Goal: Task Accomplishment & Management: Use online tool/utility

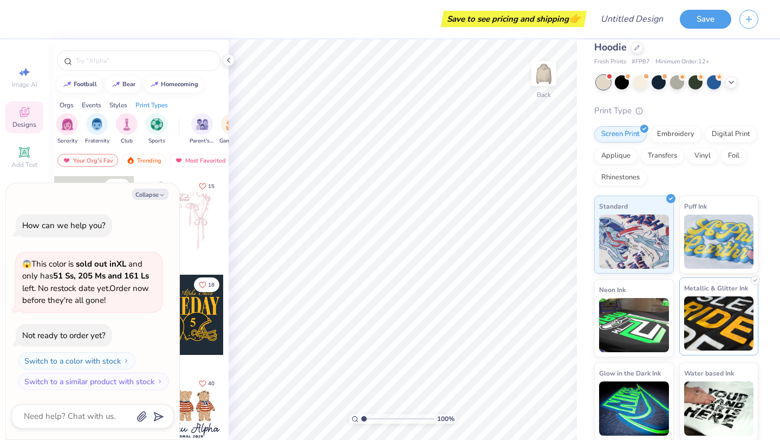
scroll to position [28, 0]
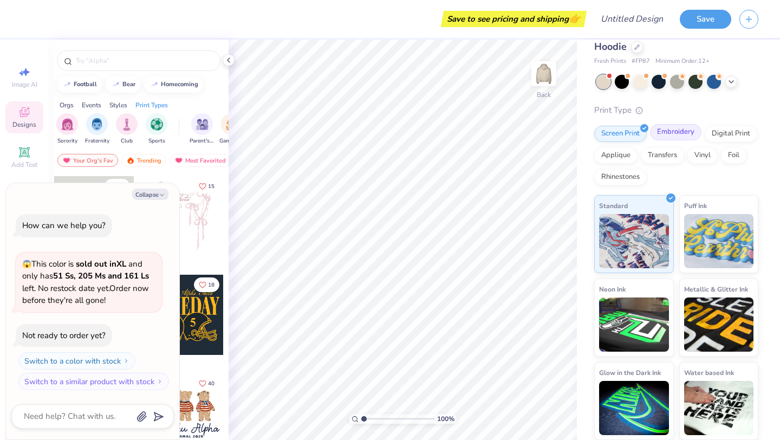
click at [666, 132] on div "Embroidery" at bounding box center [675, 132] width 51 height 16
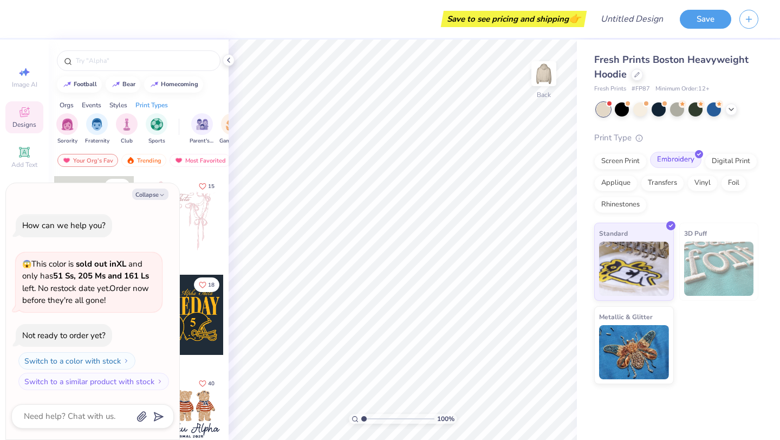
scroll to position [0, 0]
click at [626, 163] on div "Screen Print" at bounding box center [620, 160] width 53 height 16
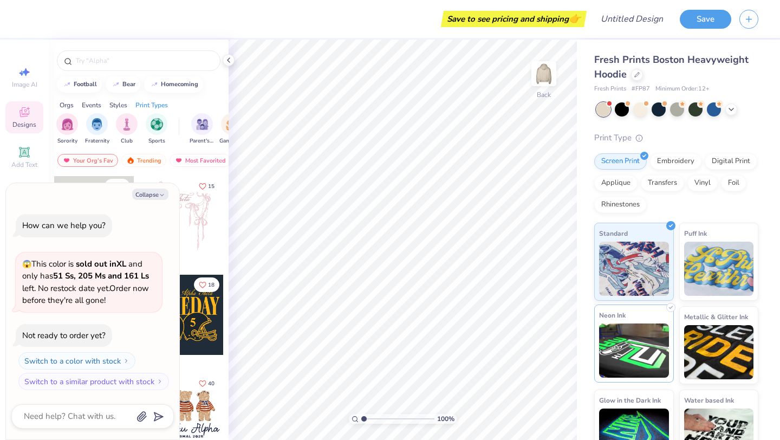
scroll to position [28, 0]
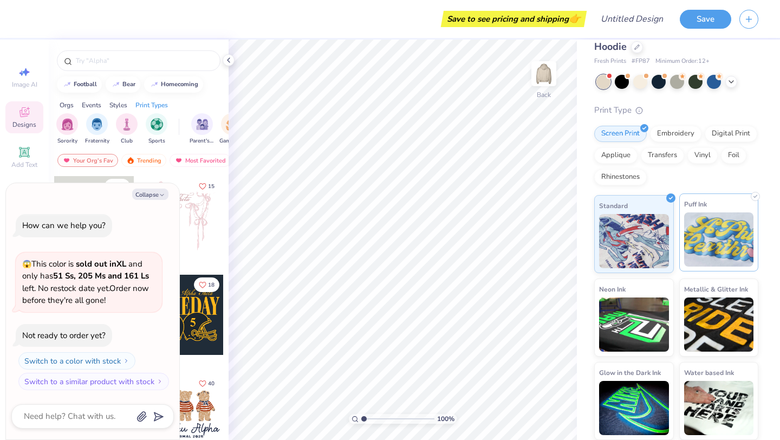
click at [713, 238] on img at bounding box center [719, 239] width 70 height 54
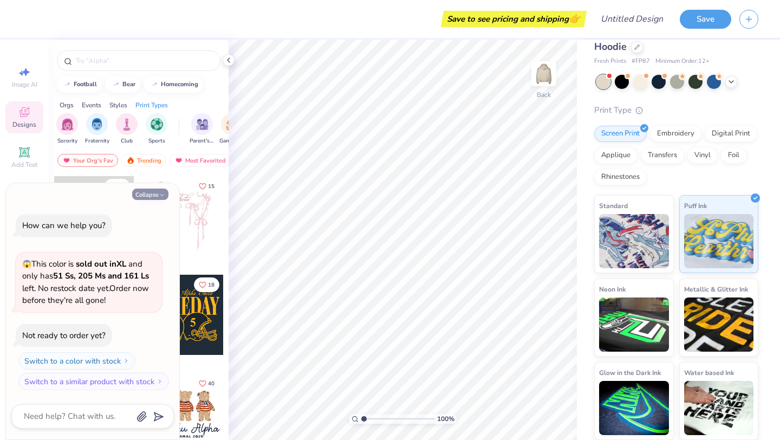
click at [153, 193] on button "Collapse" at bounding box center [150, 193] width 36 height 11
type textarea "x"
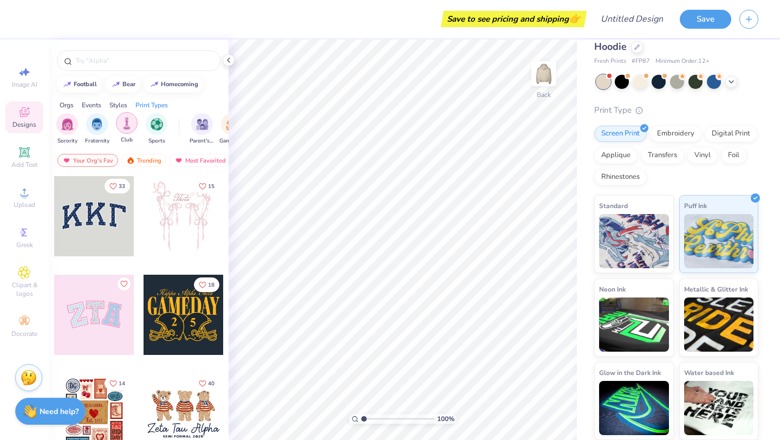
click at [123, 125] on img "filter for Club" at bounding box center [127, 123] width 12 height 12
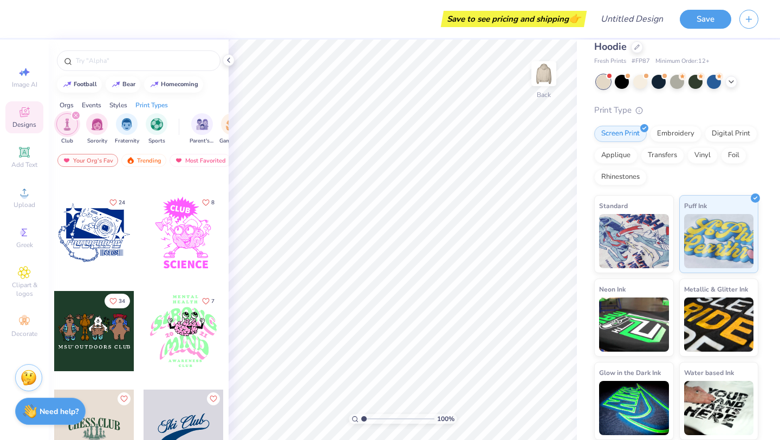
scroll to position [674, 0]
click at [182, 236] on div at bounding box center [183, 232] width 80 height 80
click at [519, 409] on div at bounding box center [525, 409] width 17 height 17
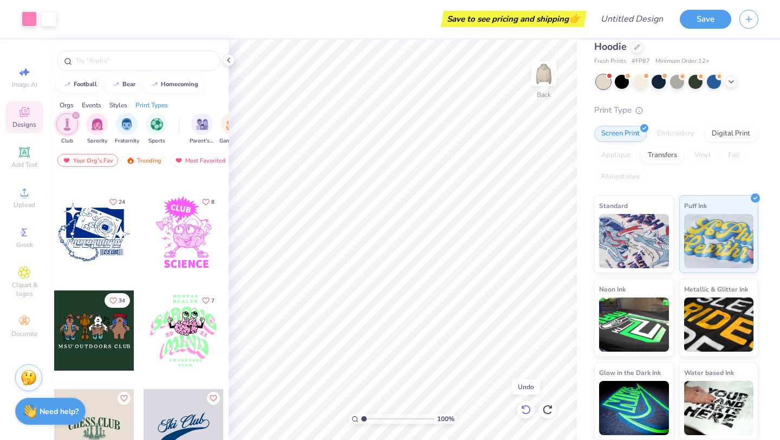
click at [519, 409] on div at bounding box center [525, 409] width 17 height 17
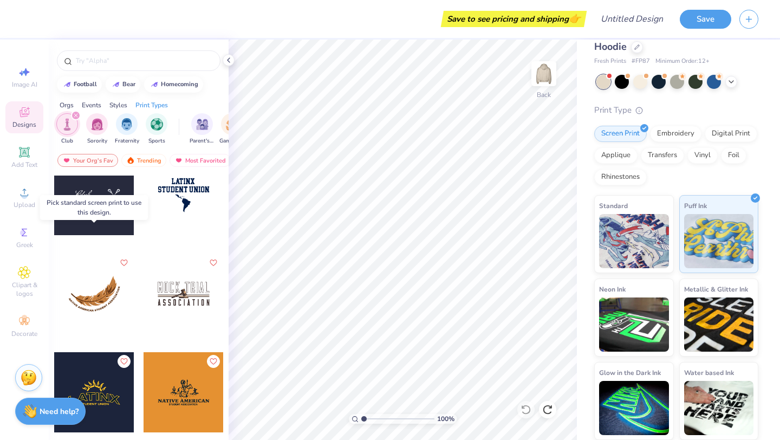
scroll to position [2722, 0]
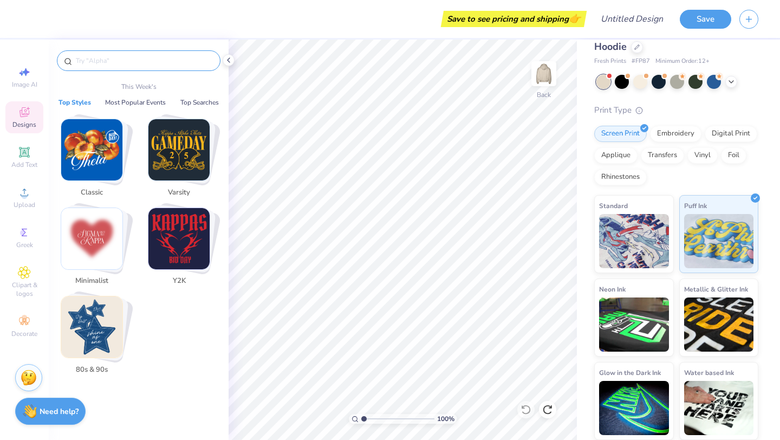
click at [123, 61] on input "text" at bounding box center [144, 60] width 139 height 11
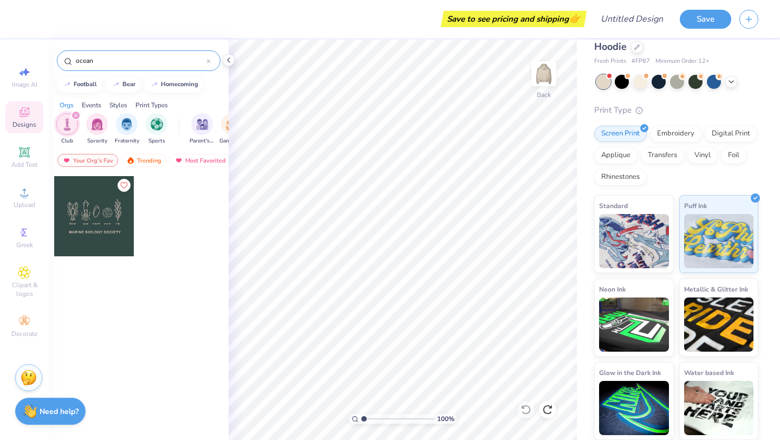
click at [76, 116] on icon "filter for Club" at bounding box center [76, 115] width 4 height 4
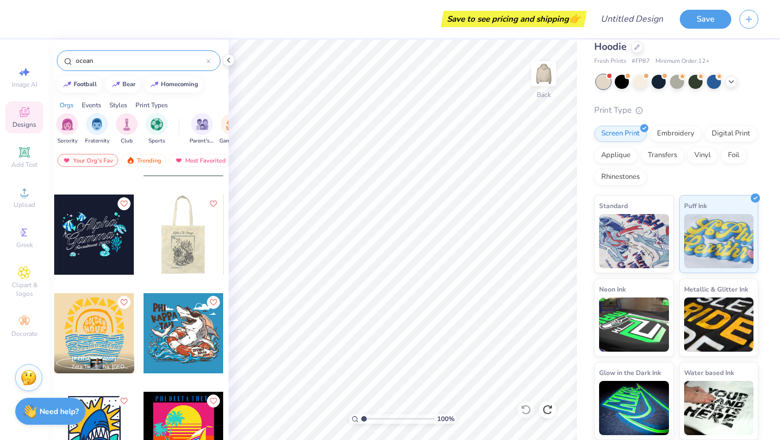
scroll to position [81, 0]
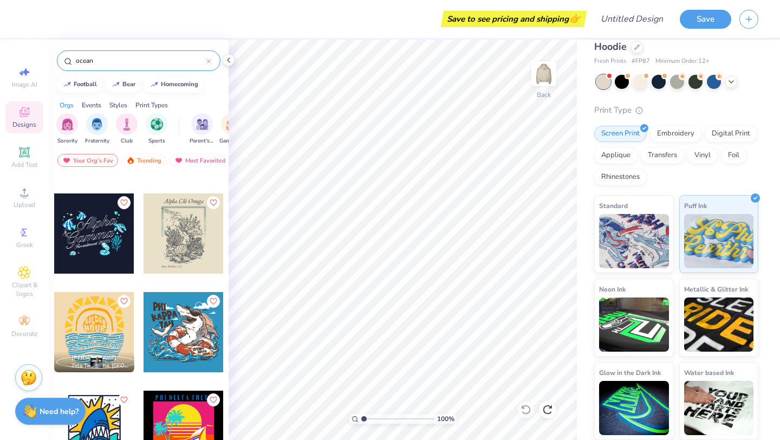
click at [126, 57] on input "ocean" at bounding box center [141, 60] width 132 height 11
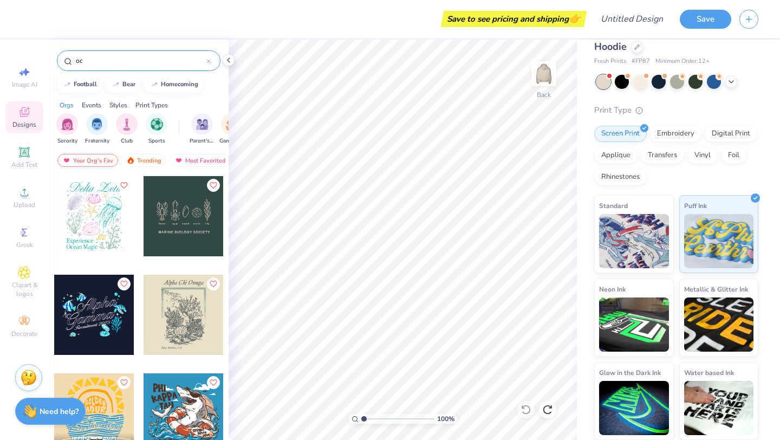
type input "o"
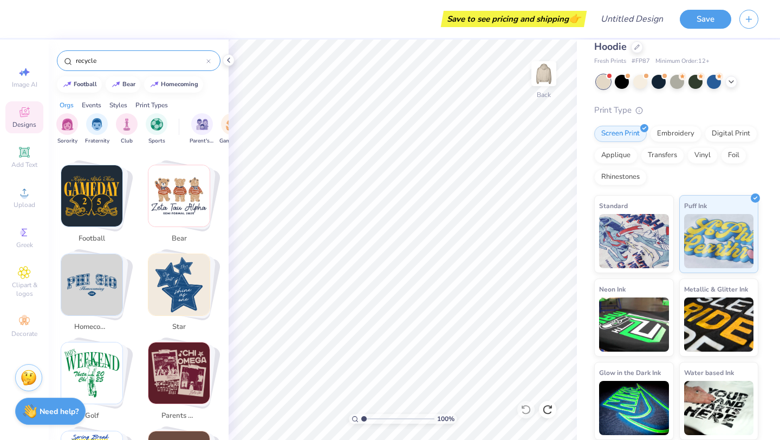
scroll to position [201, 0]
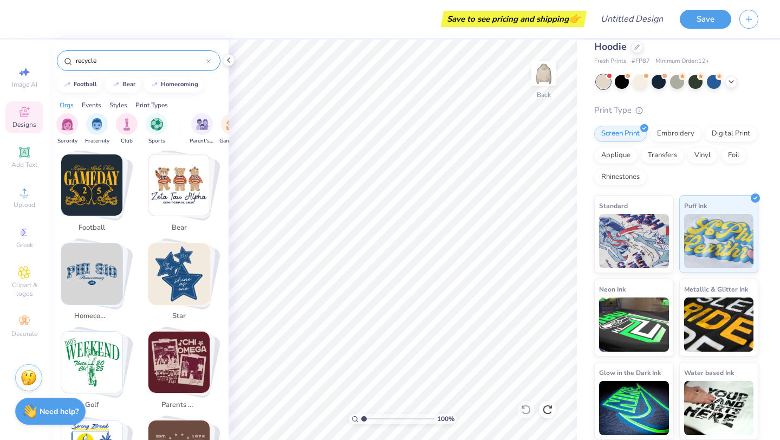
click at [178, 260] on img "Stack Card Button star" at bounding box center [178, 273] width 61 height 61
type input "star"
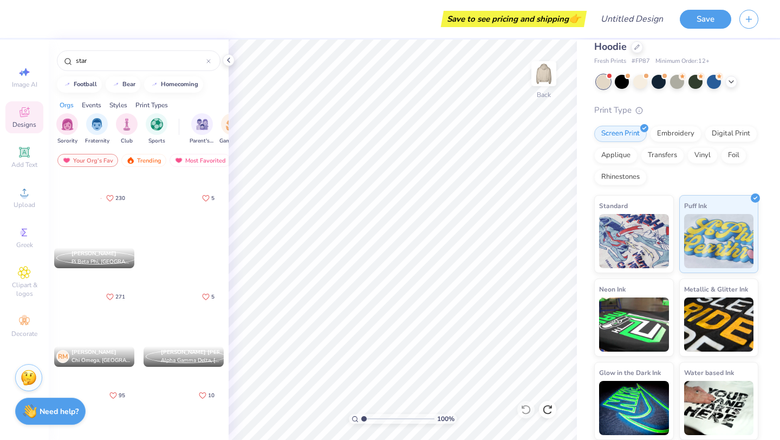
scroll to position [193, 0]
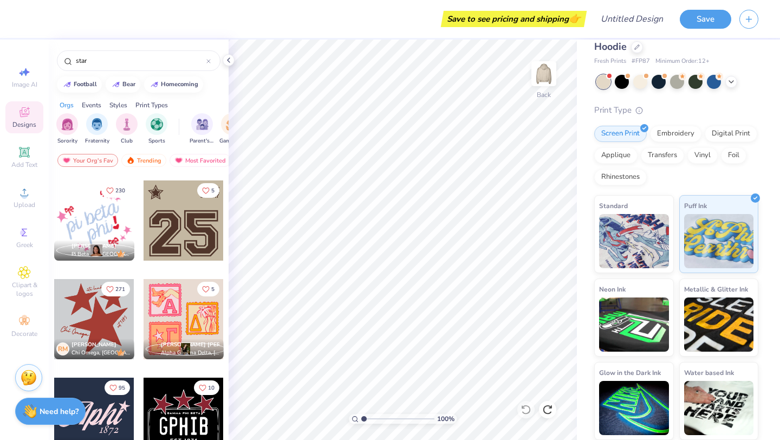
click at [100, 310] on div at bounding box center [94, 319] width 80 height 80
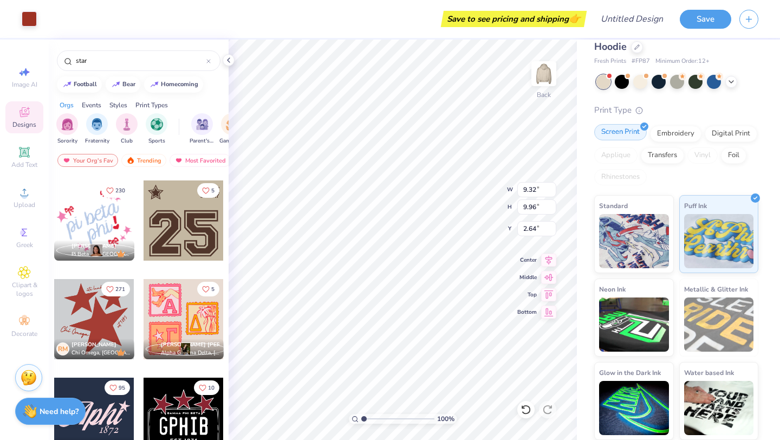
type input "2.63"
click at [30, 18] on div at bounding box center [29, 17] width 15 height 15
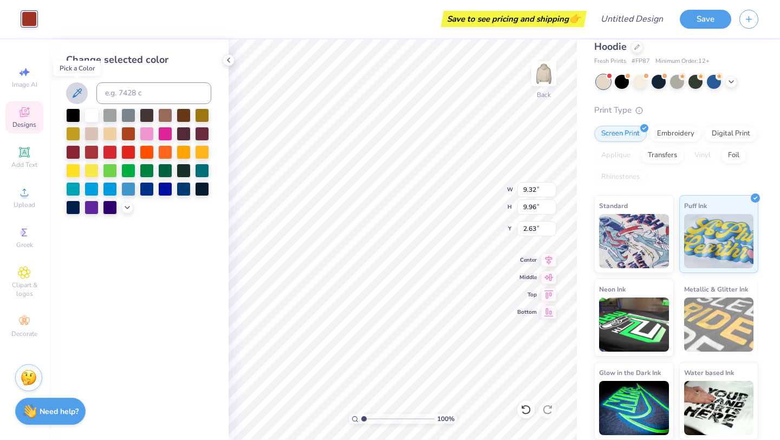
click at [76, 95] on icon at bounding box center [76, 93] width 13 height 13
click at [197, 172] on div at bounding box center [202, 169] width 14 height 14
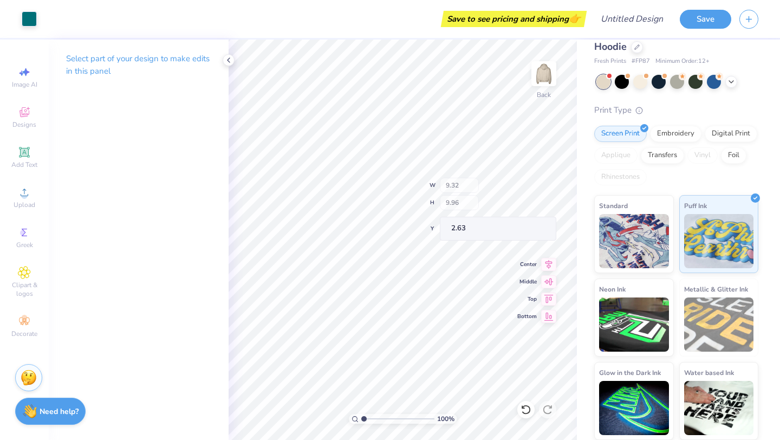
type input "3.92"
type input "1.69"
type input "8.57"
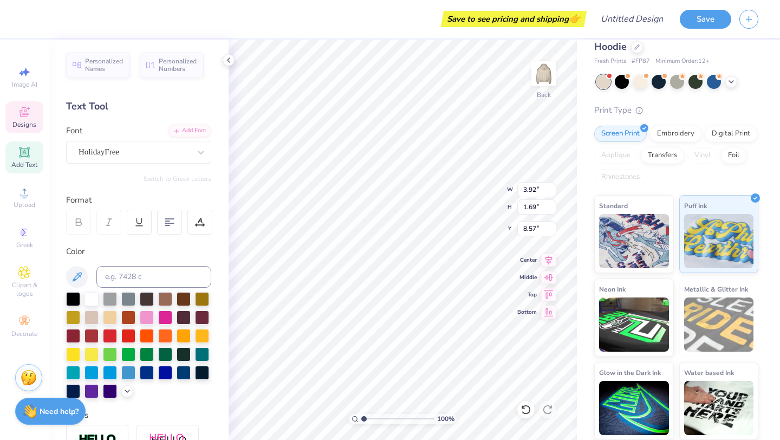
scroll to position [0, 0]
type textarea "C"
type textarea "uncw surfrider"
type input "8.79"
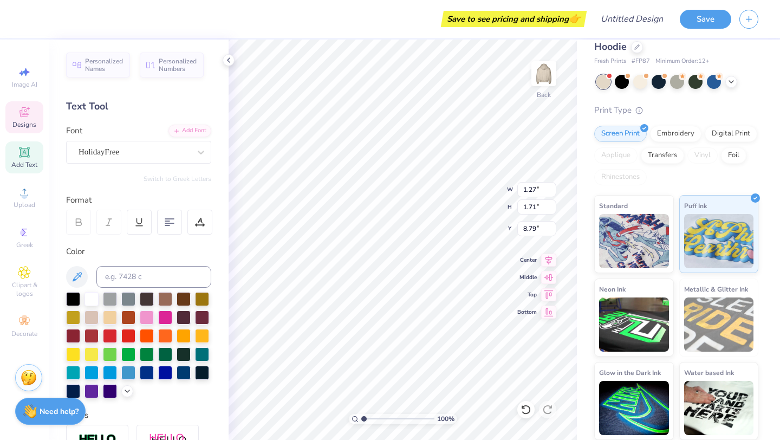
type input "1.27"
type input "1.71"
type input "7.08"
type input "2.70"
type input "1.06"
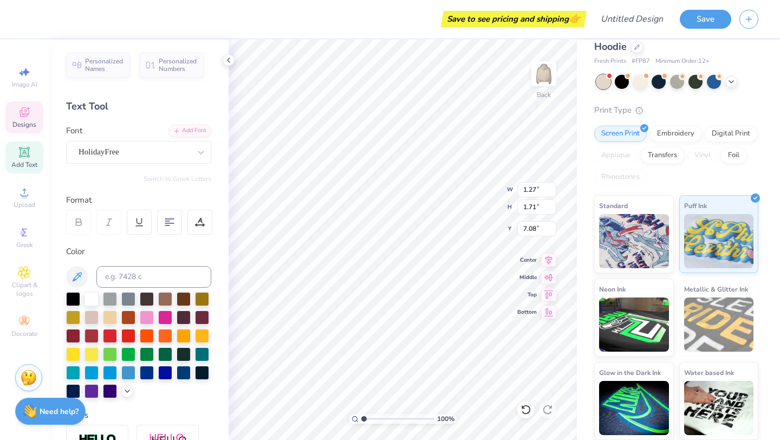
type input "2.76"
type textarea "i"
type textarea "to protect"
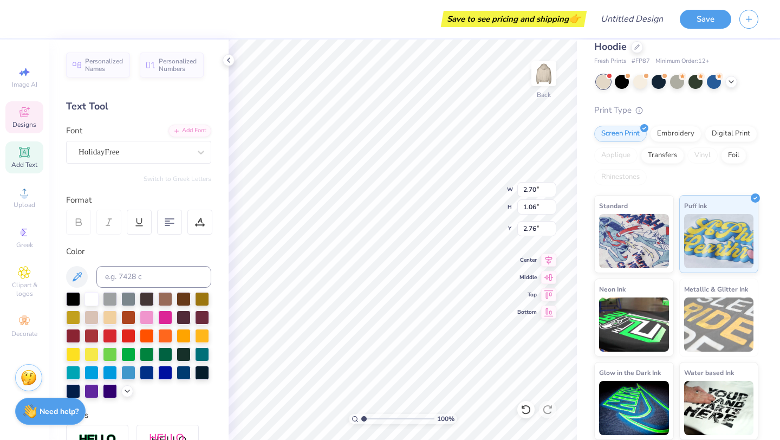
type input "1.27"
type input "1.71"
type input "7.08"
type textarea "e"
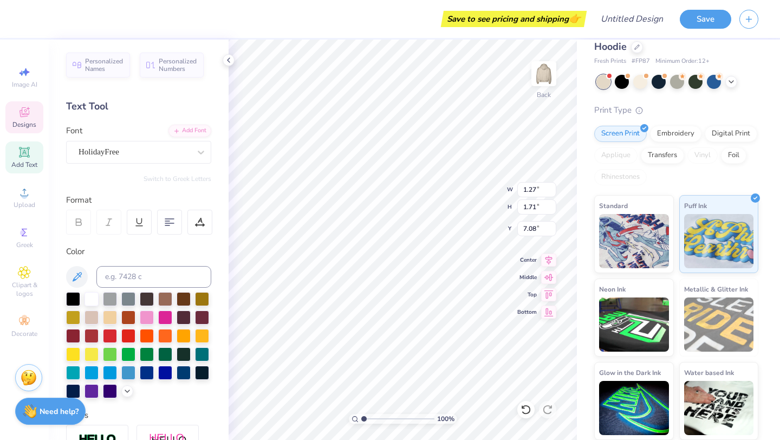
type textarea "& enjoy"
type input "4.59"
type input "3.56"
type input "3.35"
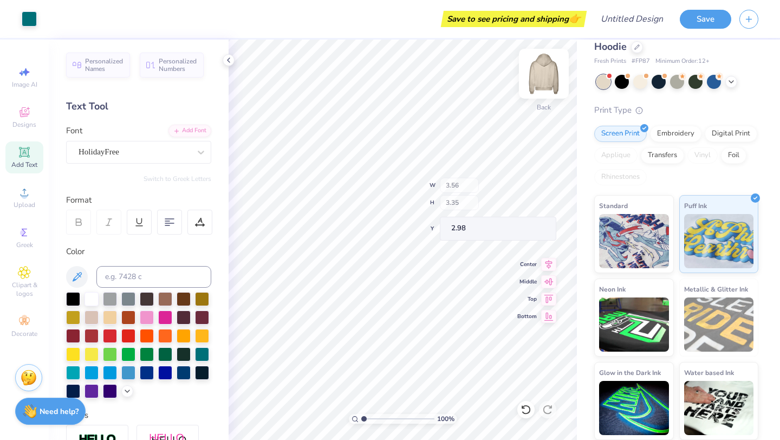
type input "2.98"
type input "8.13"
type input "8.10"
type input "4.59"
type input "2.35"
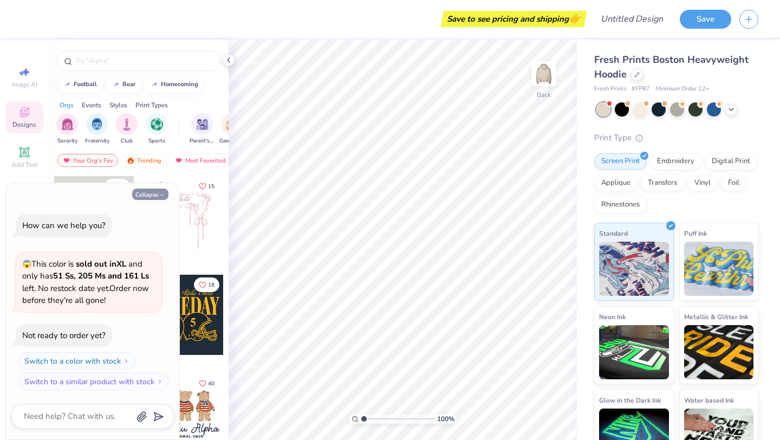
click at [156, 193] on button "Collapse" at bounding box center [150, 193] width 36 height 11
type textarea "x"
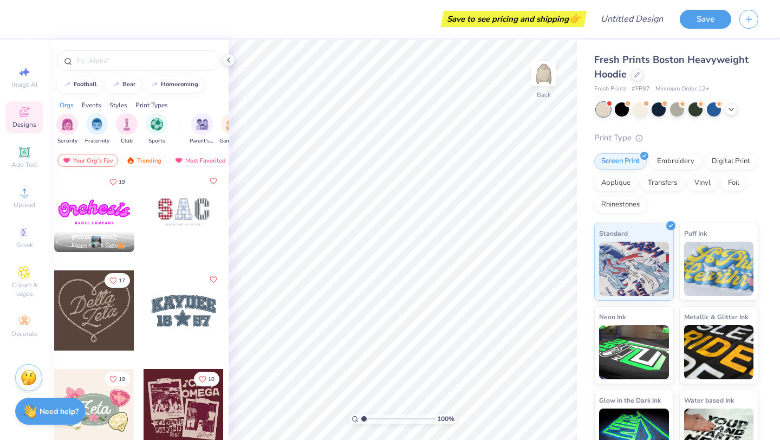
scroll to position [542, 0]
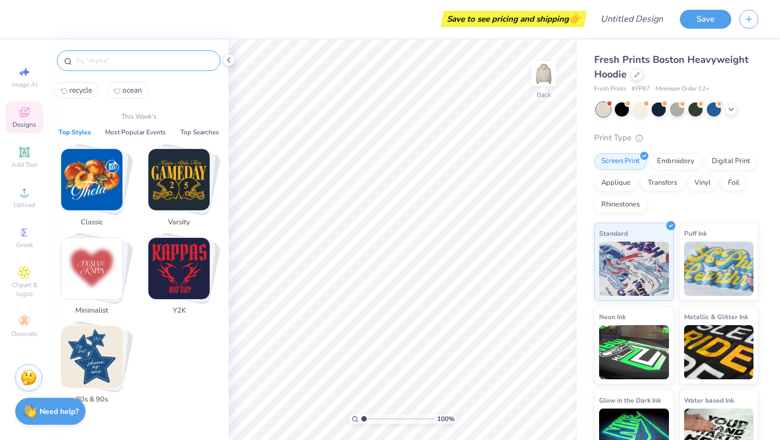
click at [88, 59] on input "text" at bounding box center [144, 60] width 139 height 11
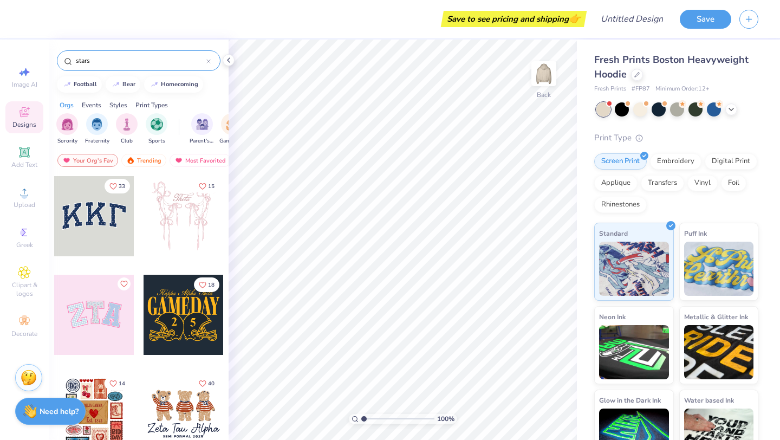
type input "stars"
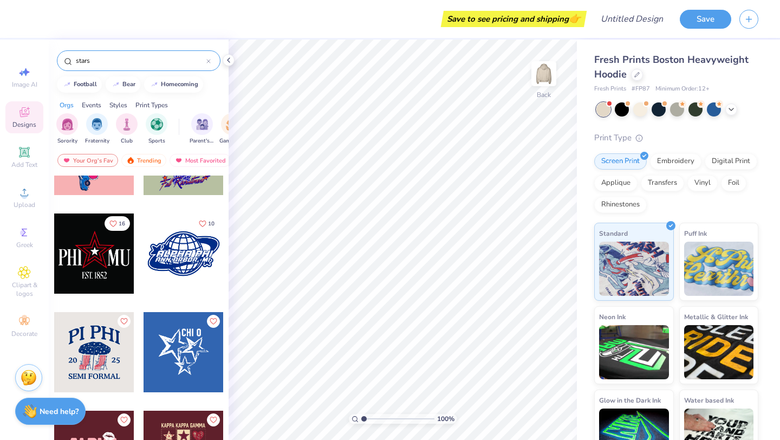
scroll to position [2362, 0]
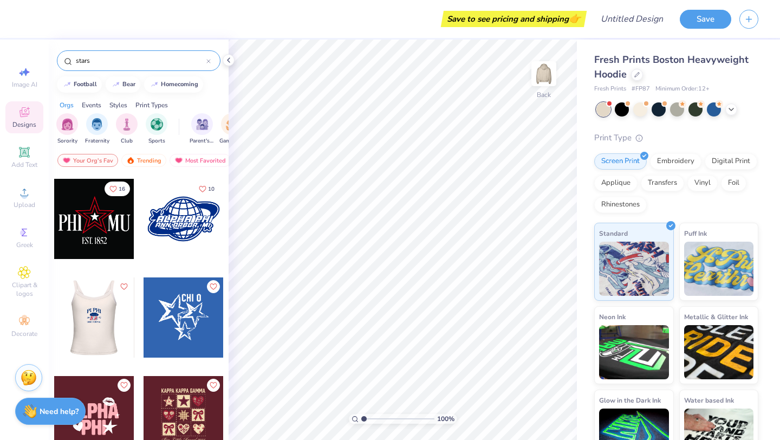
click at [181, 312] on div at bounding box center [183, 317] width 80 height 80
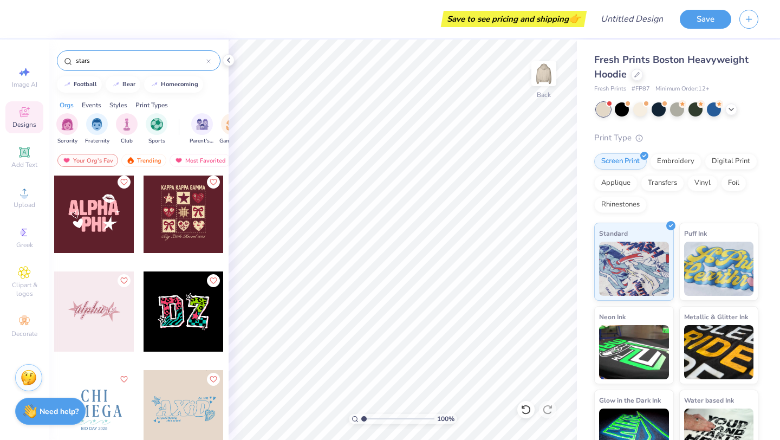
scroll to position [2570, 0]
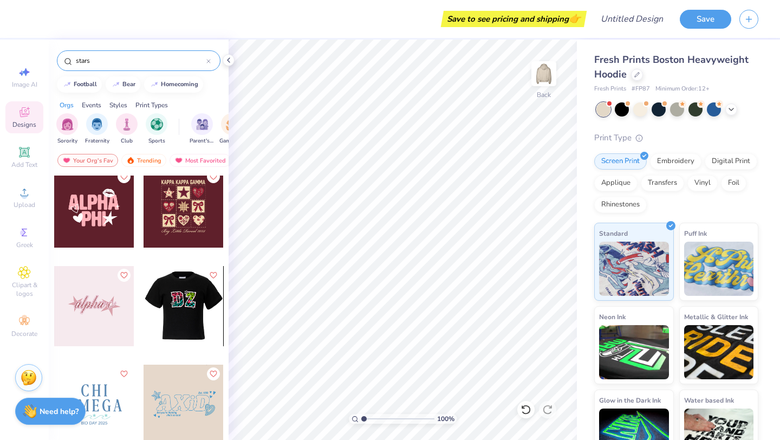
click at [189, 217] on div at bounding box center [183, 207] width 80 height 80
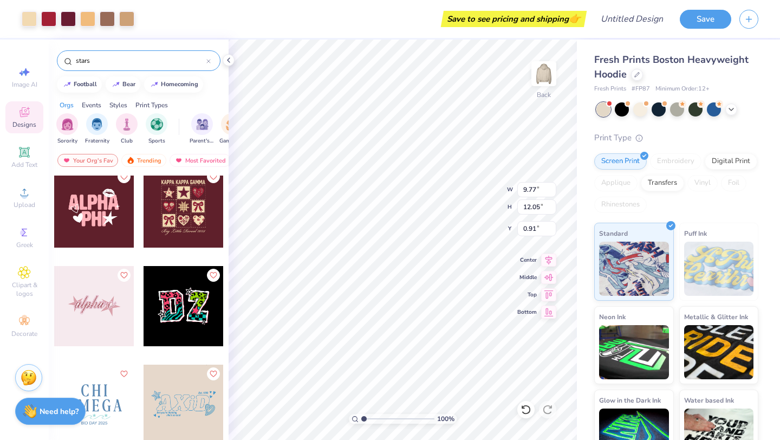
type input "9.77"
type input "12.05"
type input "0.91"
click at [482, 203] on div "100 % Back W 9.77 9.77 " H 12.05 12.05 " Y 0.91 0.91 " Center Middle Top Bottom" at bounding box center [402, 240] width 348 height 400
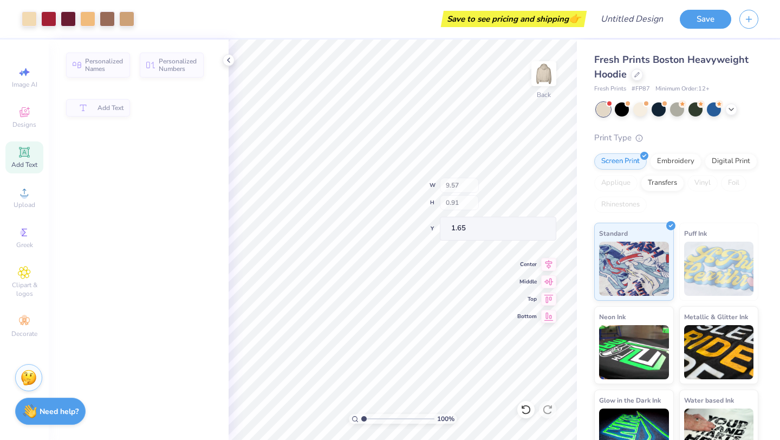
type input "9.57"
type input "0.91"
type input "1.65"
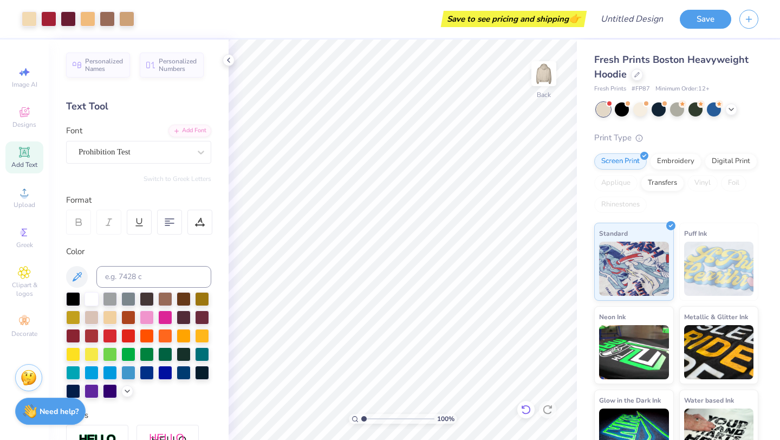
click at [531, 414] on div at bounding box center [525, 409] width 17 height 17
click at [530, 413] on icon at bounding box center [525, 409] width 11 height 11
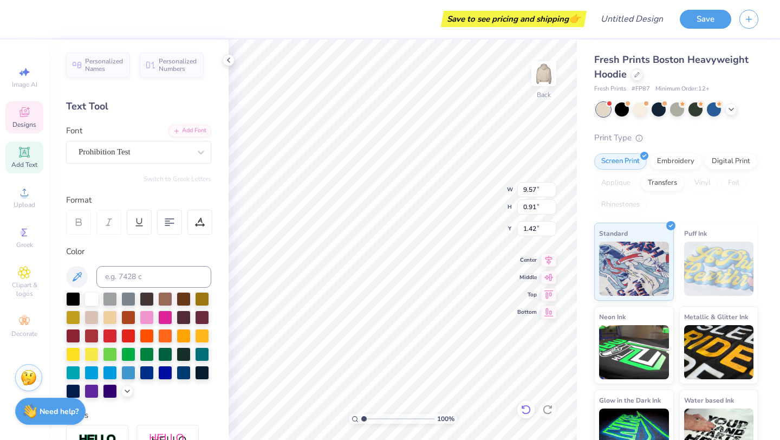
type input "1.19"
type textarea "k"
type textarea "u"
type textarea "uncw surfrider foundation"
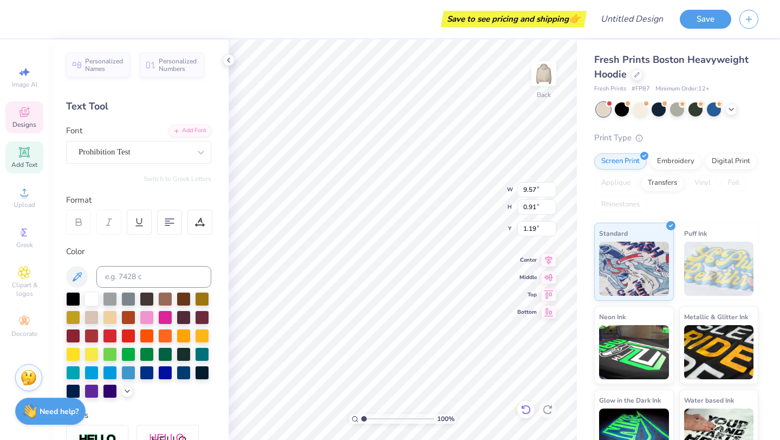
scroll to position [0, 5]
type input "2.20"
type input "2.15"
type input "2.64"
type input "9.76"
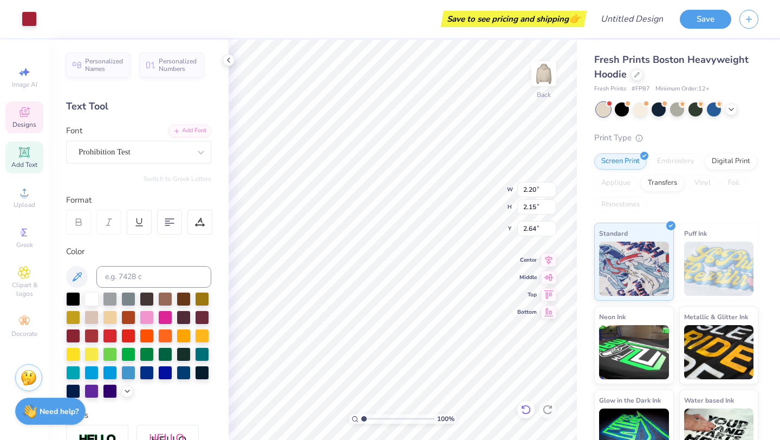
type input "9.25"
type input "2.10"
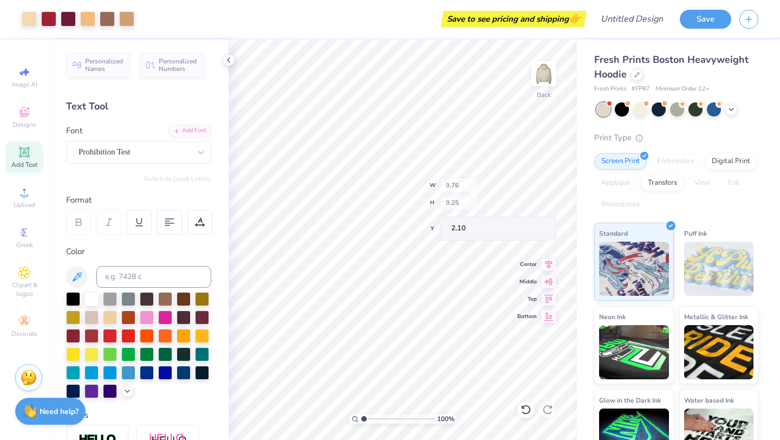
click at [486, 203] on div "100 % Back W 9.76 H 9.25 Y 2.10 Center Middle Top Bottom" at bounding box center [402, 240] width 348 height 400
click at [527, 405] on icon at bounding box center [525, 409] width 9 height 10
click at [527, 402] on div at bounding box center [525, 409] width 17 height 17
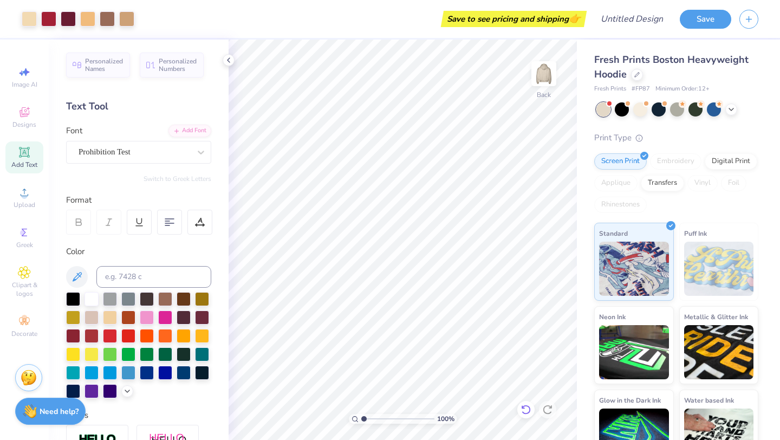
click at [527, 402] on div at bounding box center [525, 409] width 17 height 17
click at [24, 111] on icon at bounding box center [24, 112] width 13 height 13
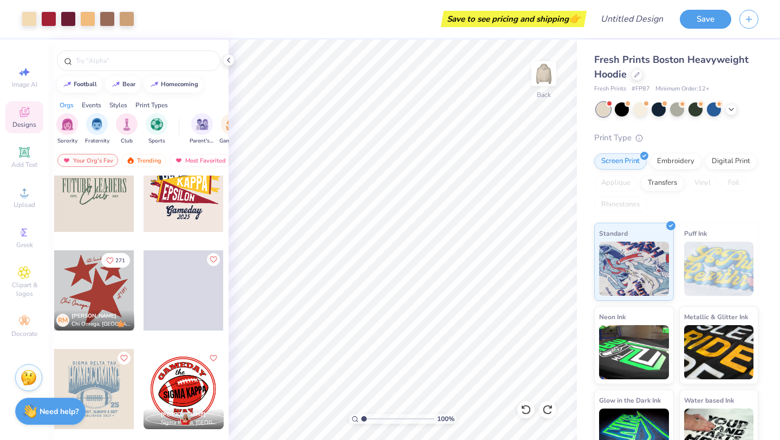
scroll to position [2207, 0]
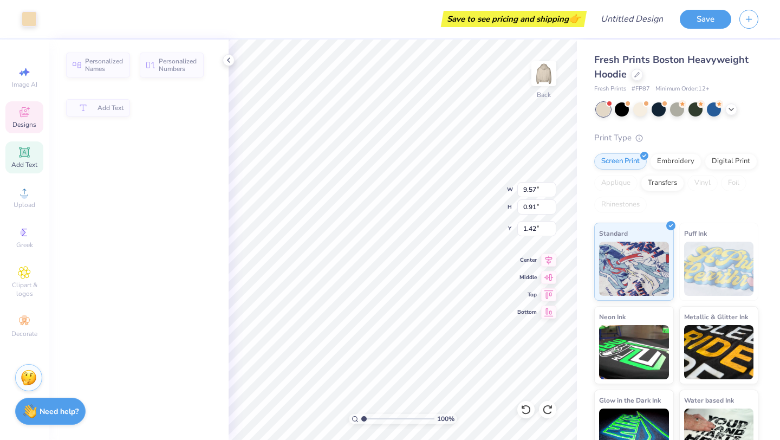
type input "9.57"
type input "0.91"
type input "1.42"
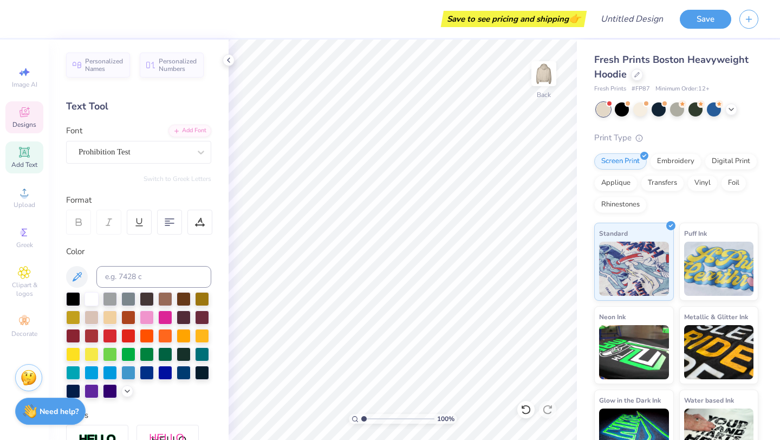
click at [27, 119] on div "Designs" at bounding box center [24, 117] width 38 height 32
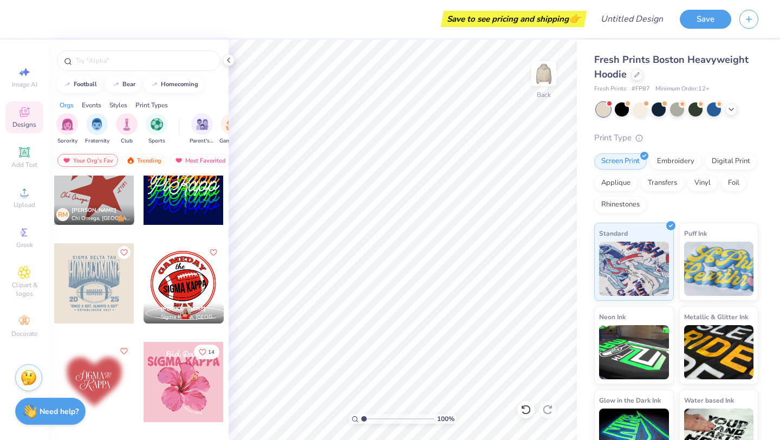
scroll to position [2325, 0]
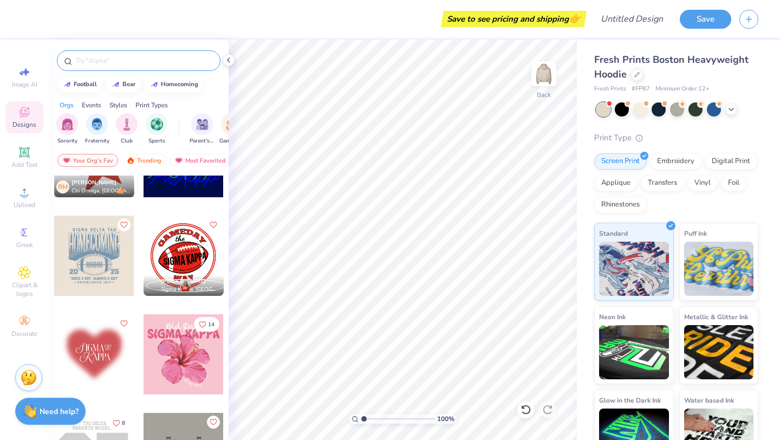
click at [102, 56] on input "text" at bounding box center [144, 60] width 139 height 11
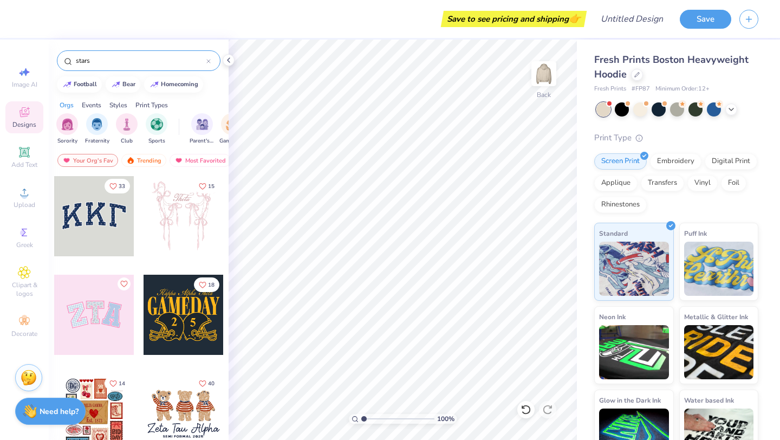
type input "stars"
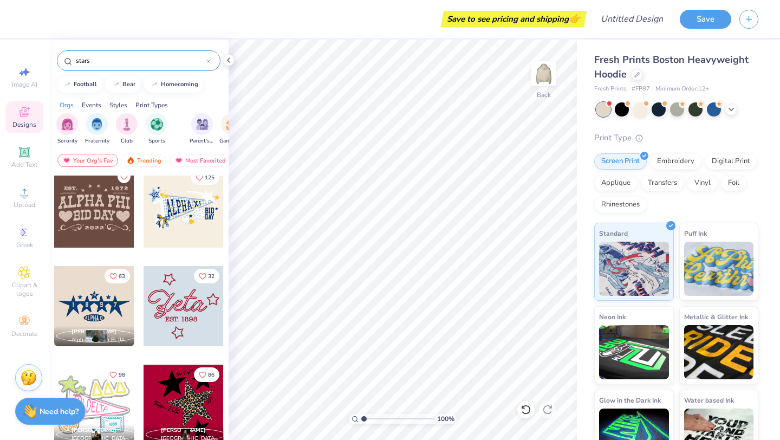
scroll to position [601, 0]
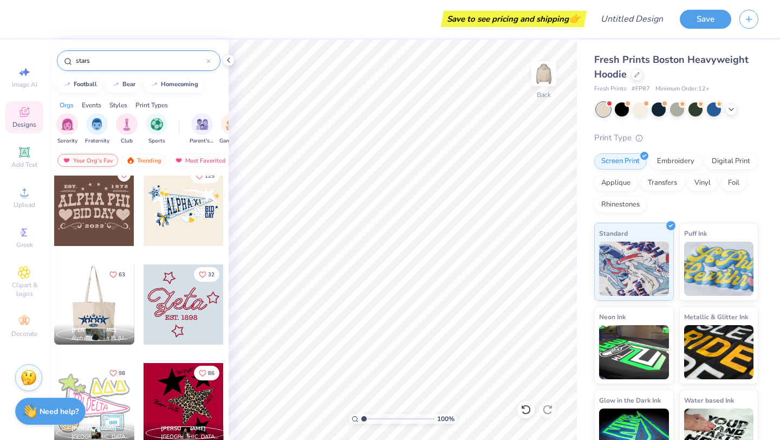
click at [103, 302] on div at bounding box center [94, 304] width 80 height 80
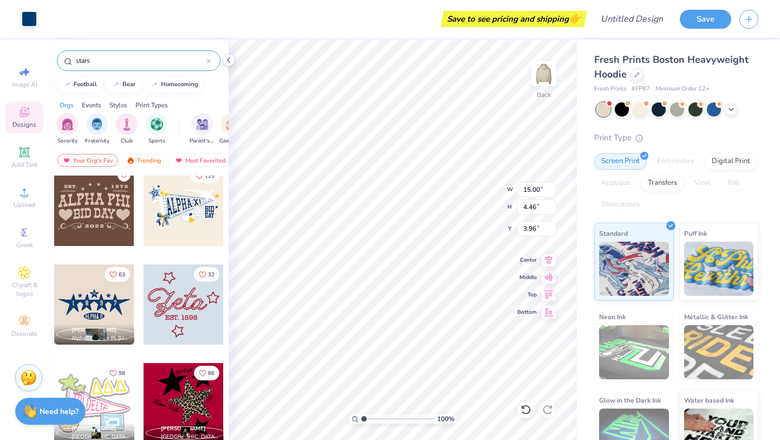
type input "0.58"
type input "1.06"
type input "5.32"
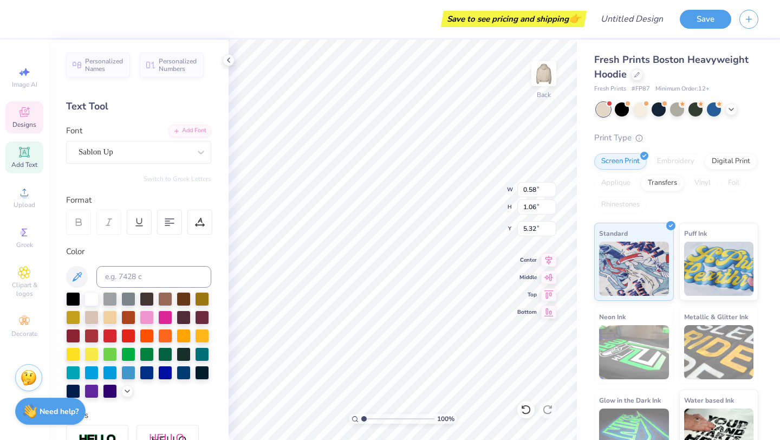
type textarea "9"
click at [521, 411] on icon at bounding box center [525, 409] width 11 height 11
click at [526, 410] on icon at bounding box center [525, 409] width 11 height 11
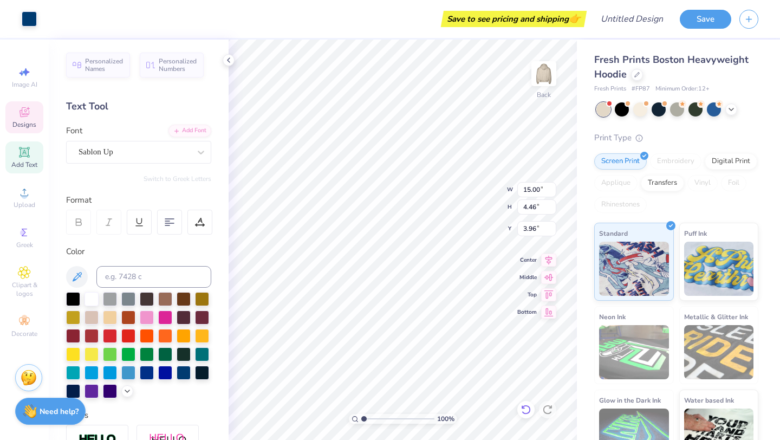
click at [522, 408] on icon at bounding box center [523, 406] width 2 height 2
click at [526, 410] on icon at bounding box center [525, 409] width 11 height 11
click at [185, 66] on span "Personalized Numbers" at bounding box center [178, 63] width 38 height 15
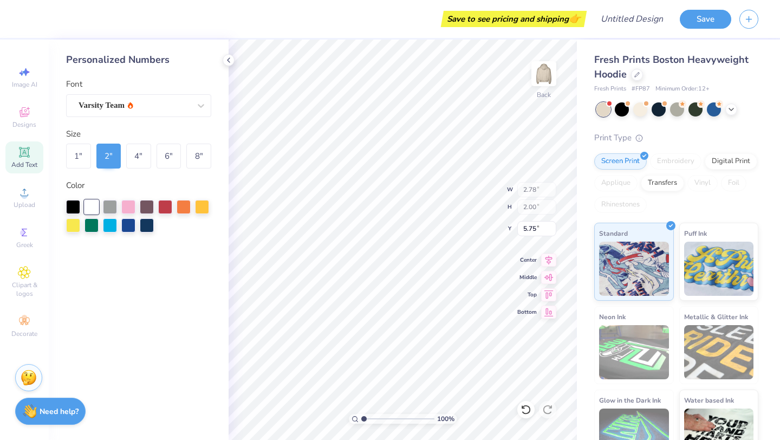
type input "2.78"
type input "2.00"
type input "5.75"
click at [228, 58] on icon at bounding box center [228, 60] width 9 height 9
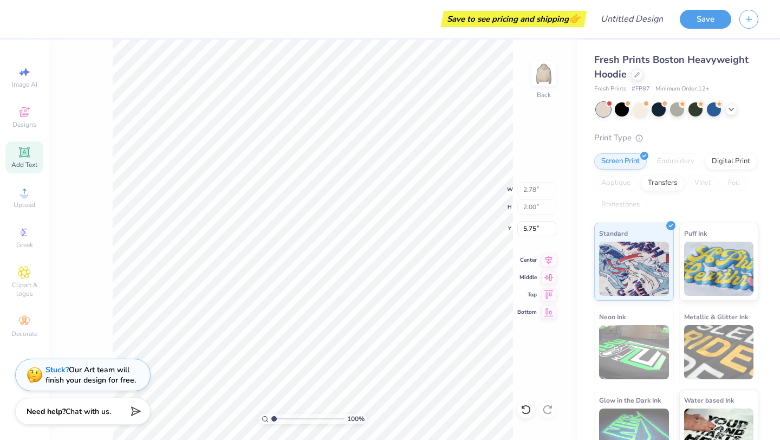
drag, startPoint x: 525, startPoint y: 410, endPoint x: 711, endPoint y: 2, distance: 448.6
click at [525, 410] on icon at bounding box center [525, 409] width 11 height 11
click at [525, 411] on icon at bounding box center [525, 409] width 11 height 11
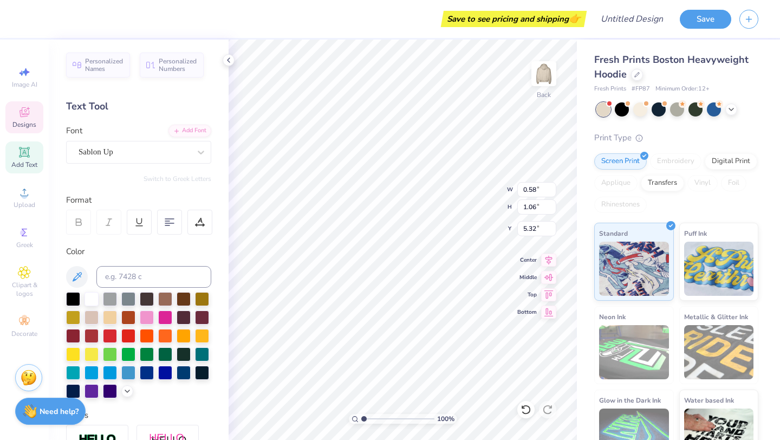
type textarea "9"
type textarea "8"
type textarea "4"
type input "0.52"
type input "1.14"
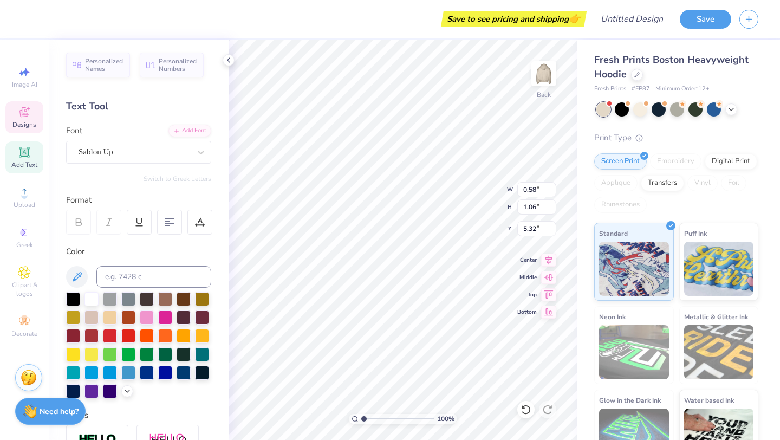
type input "8.10"
type input "4.34"
type input "1.50"
type input "7.88"
type input "1.06"
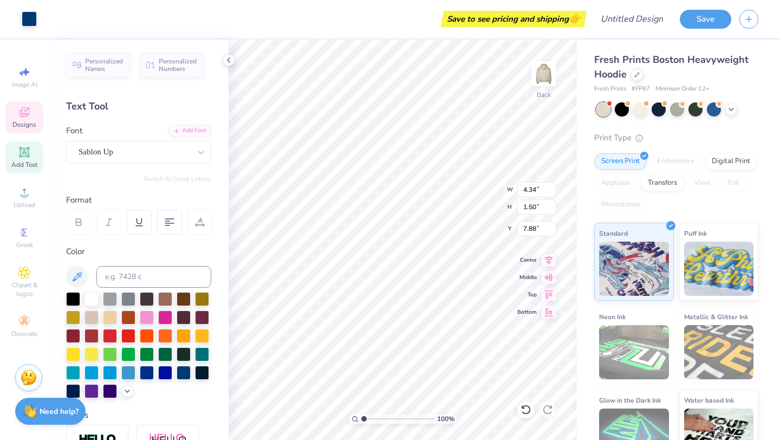
type input "1.02"
type input "8.16"
type input "0.52"
type input "1.14"
type input "8.10"
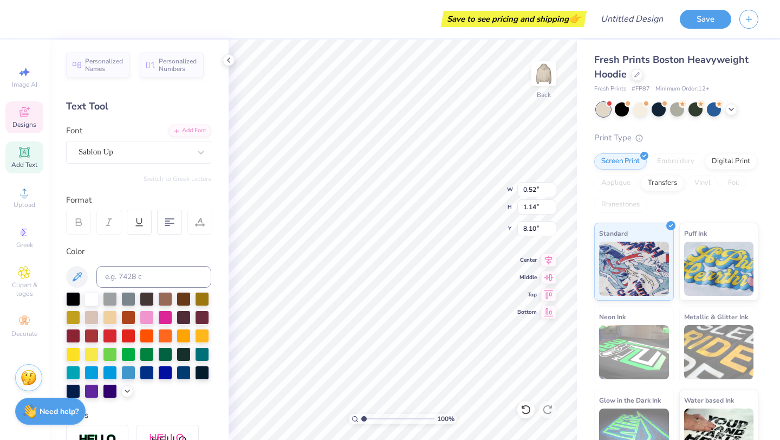
type input "4.34"
type input "1.50"
type input "7.88"
type input "0.51"
type input "0.84"
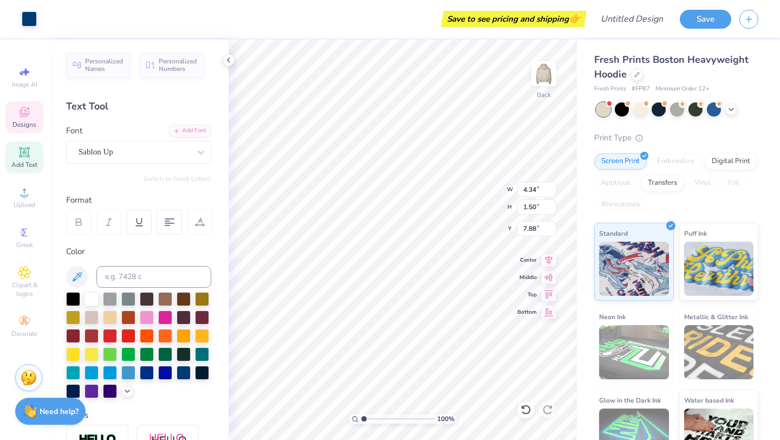
type input "8.23"
type input "4.34"
type input "1.50"
type input "7.88"
type input "8.03"
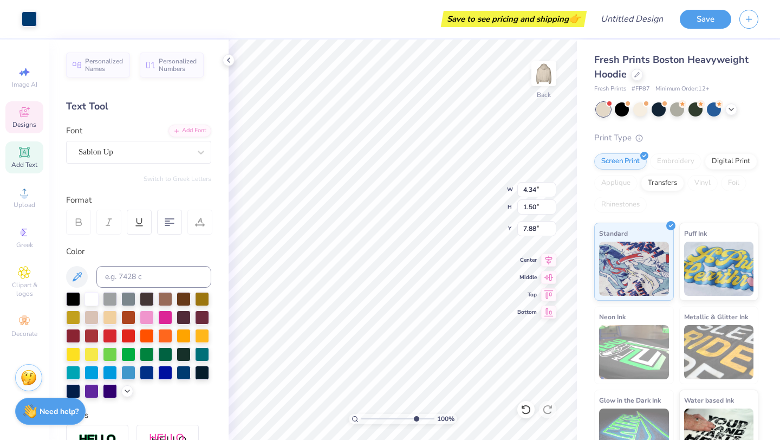
type textarea "x"
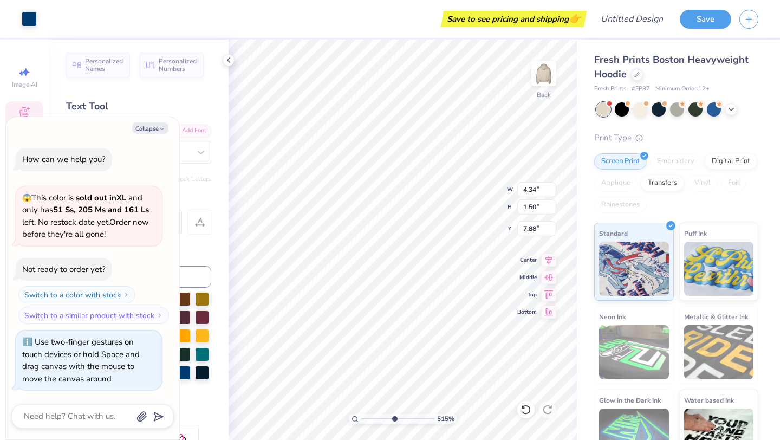
drag, startPoint x: 415, startPoint y: 417, endPoint x: 393, endPoint y: 410, distance: 22.9
type input "5.12"
click at [393, 414] on input "range" at bounding box center [397, 419] width 73 height 10
type textarea "x"
type input "0.48"
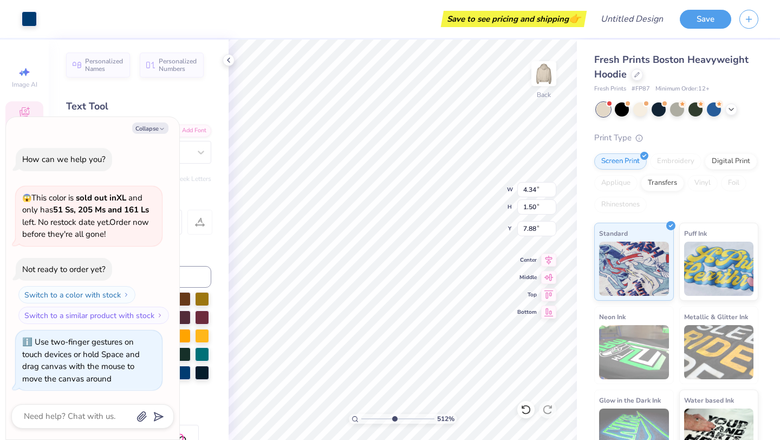
type input "1.08"
type input "8.11"
type textarea "x"
type input "0.52"
type input "1.11"
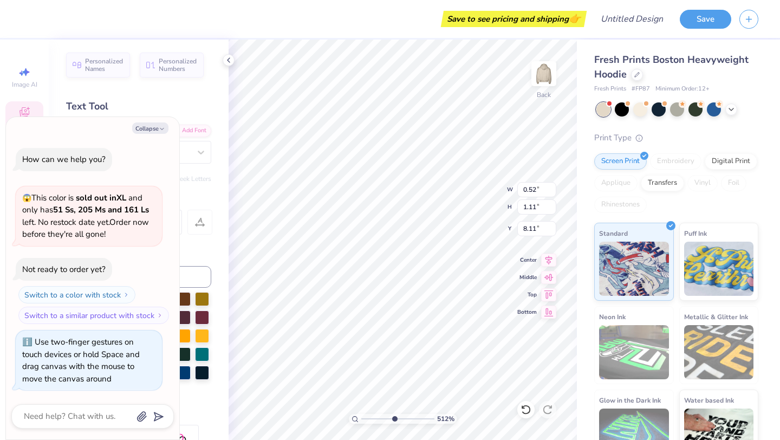
type textarea "x"
type input "4.34"
type input "1.50"
type input "7.90"
type textarea "x"
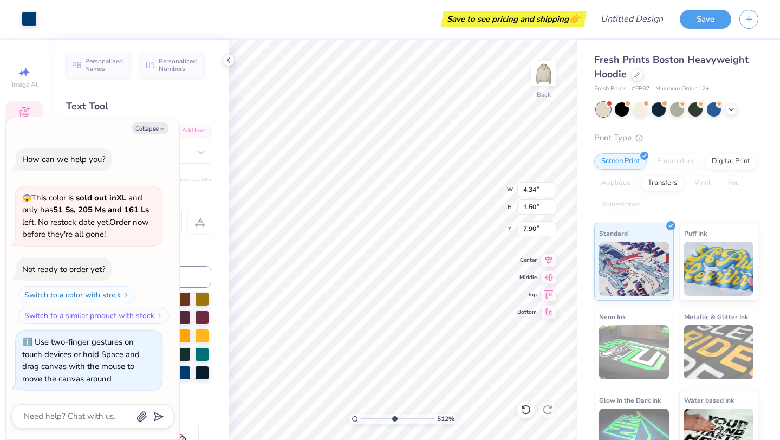
type input "0.51"
type input "0.84"
type input "8.23"
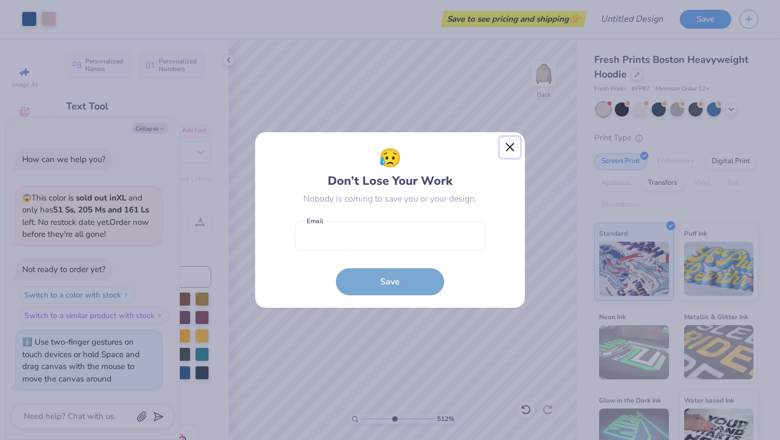
click at [512, 140] on button "Close" at bounding box center [510, 147] width 21 height 21
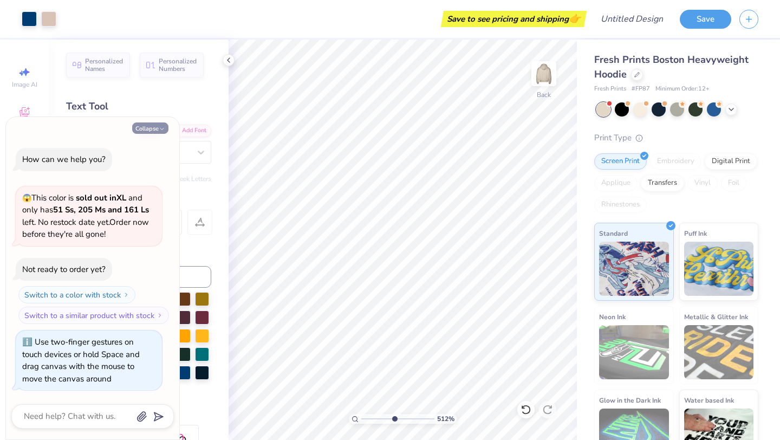
click at [155, 129] on button "Collapse" at bounding box center [150, 127] width 36 height 11
type textarea "x"
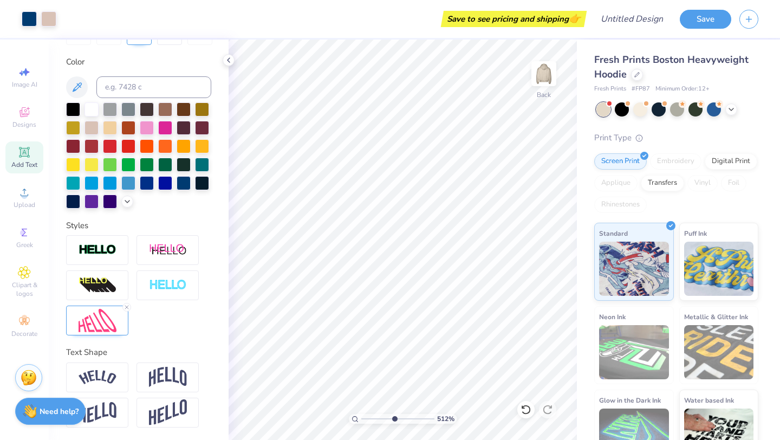
scroll to position [0, 0]
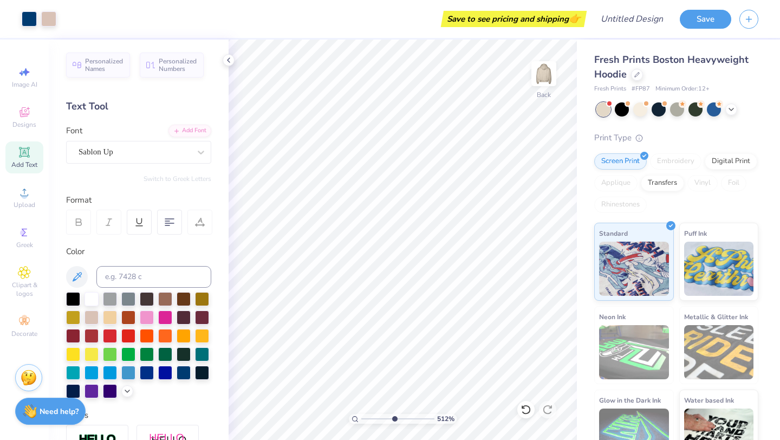
click at [95, 103] on div "Text Tool" at bounding box center [138, 106] width 145 height 15
click at [110, 107] on div "Text Tool" at bounding box center [138, 106] width 145 height 15
type input "1.11"
type input "8.11"
type input "4.34"
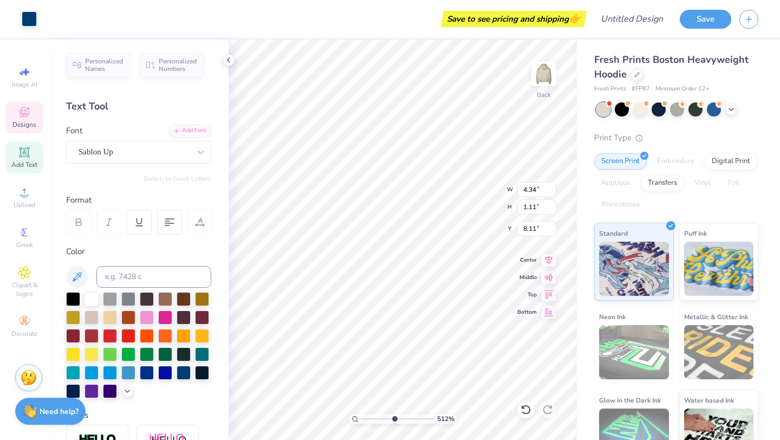
type input "1.50"
type input "7.90"
type input "0.52"
type input "1.14"
type input "8.08"
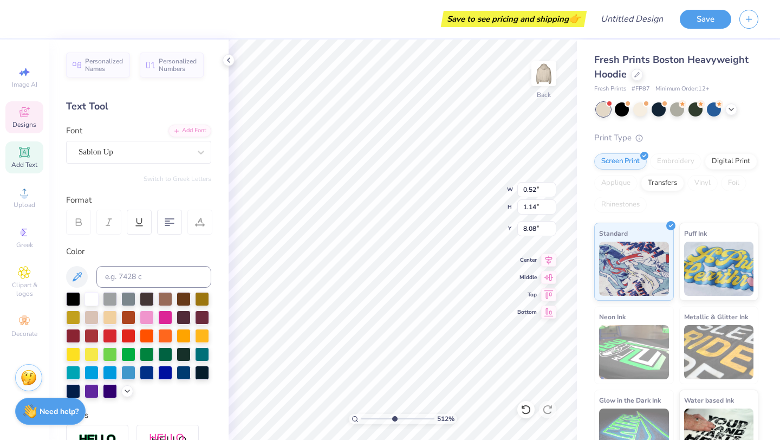
type input "0.48"
type input "1.08"
type input "8.12"
click at [182, 155] on div "Sablon Up" at bounding box center [134, 151] width 114 height 17
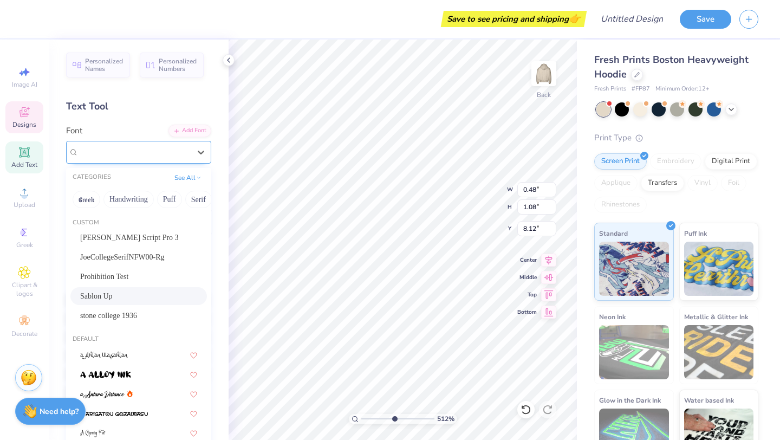
type input "0.52"
type input "1.14"
type input "8.08"
click at [153, 112] on div "Text Tool" at bounding box center [138, 106] width 145 height 15
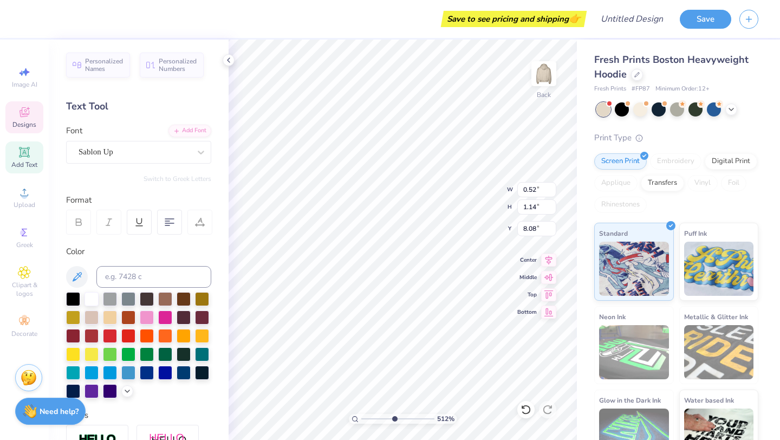
click at [22, 150] on icon at bounding box center [24, 152] width 8 height 8
type input "7.05"
type input "2.04"
type input "5.73"
type textarea "A"
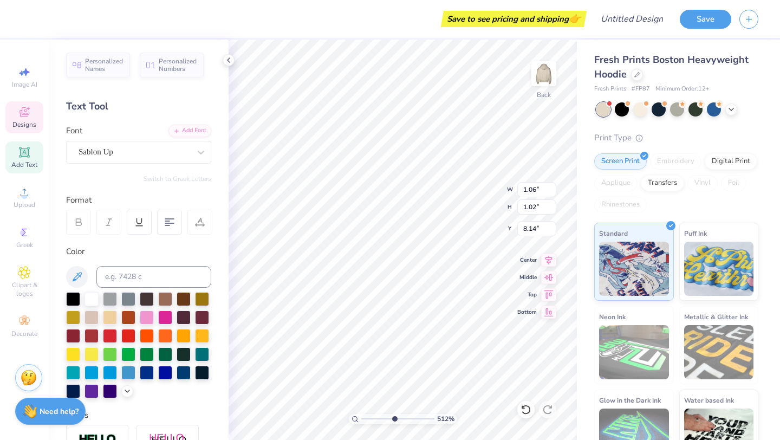
type textarea "s"
type textarea "SURFRIDER"
drag, startPoint x: 410, startPoint y: 418, endPoint x: 395, endPoint y: 415, distance: 15.4
type input "5.29"
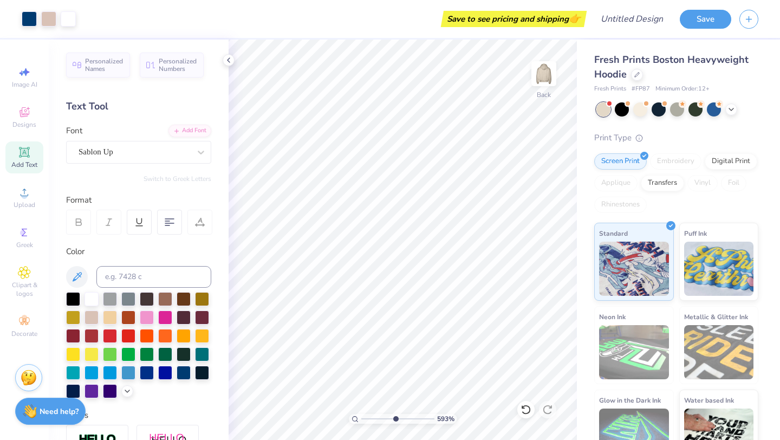
click at [395, 415] on input "range" at bounding box center [397, 419] width 73 height 10
type input "8.17"
click at [527, 405] on icon at bounding box center [525, 409] width 9 height 10
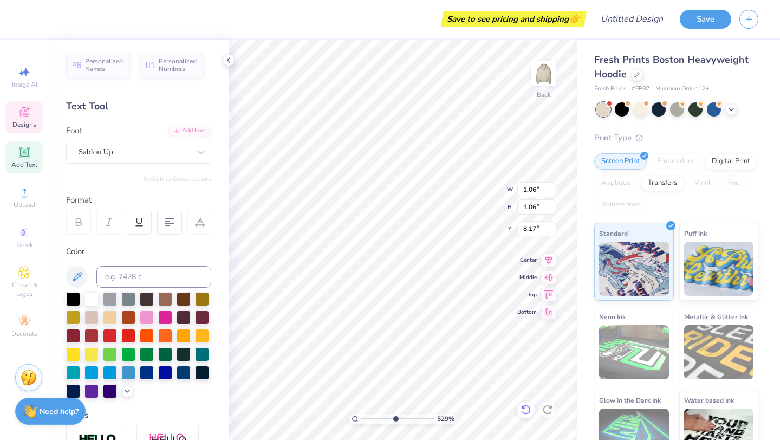
click at [527, 405] on icon at bounding box center [525, 409] width 9 height 10
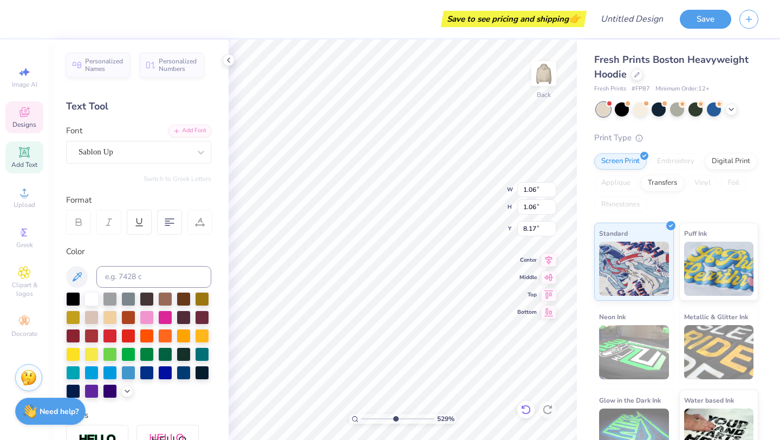
click at [527, 405] on icon at bounding box center [525, 409] width 9 height 10
click at [523, 405] on icon at bounding box center [525, 409] width 11 height 11
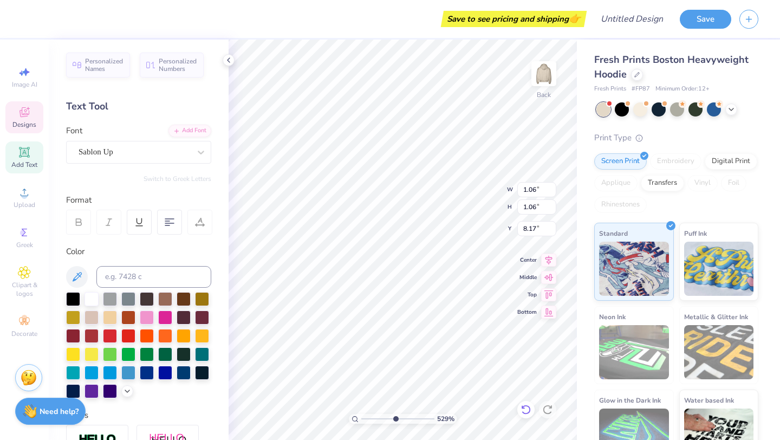
click at [524, 405] on icon at bounding box center [525, 409] width 9 height 10
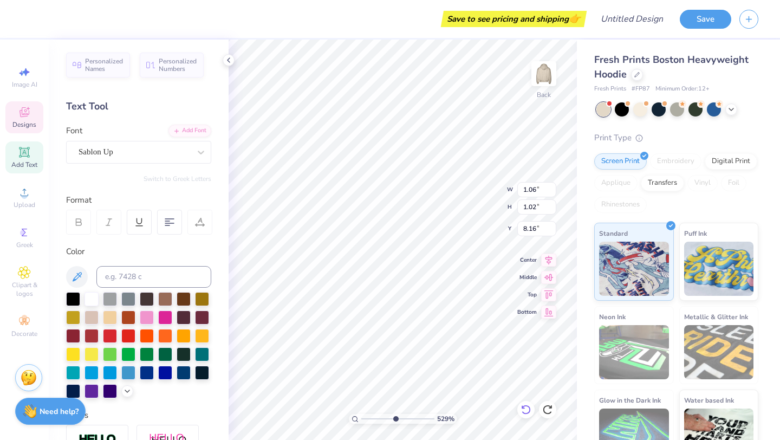
type textarea "A"
type textarea "SURF"
type input "0.52"
type input "1.14"
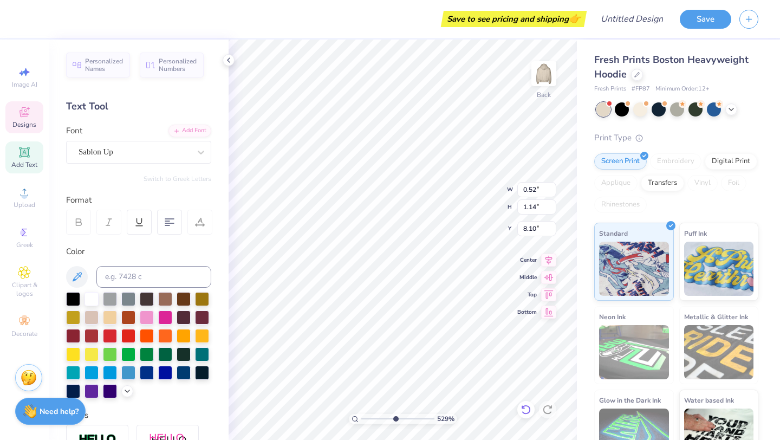
type input "8.10"
type input "0.48"
type input "1.08"
type input "8.11"
click at [526, 408] on icon at bounding box center [525, 409] width 11 height 11
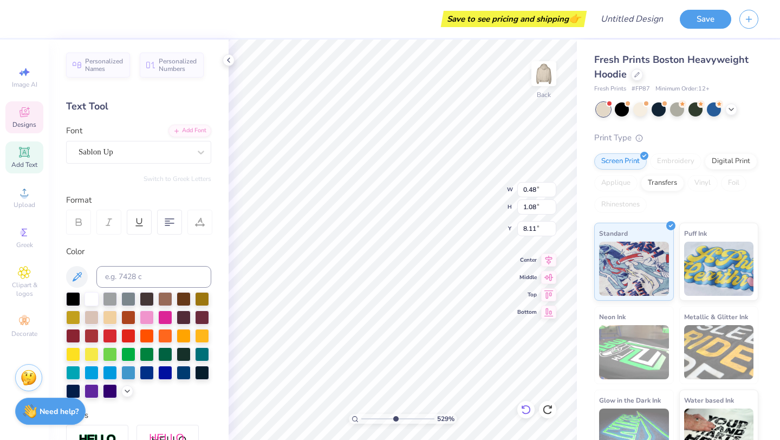
click at [523, 410] on icon at bounding box center [525, 409] width 11 height 11
click at [523, 407] on icon at bounding box center [523, 406] width 2 height 2
click at [397, 419] on input "range" at bounding box center [397, 419] width 73 height 10
drag, startPoint x: 392, startPoint y: 417, endPoint x: 416, endPoint y: 417, distance: 23.8
type input "8.26"
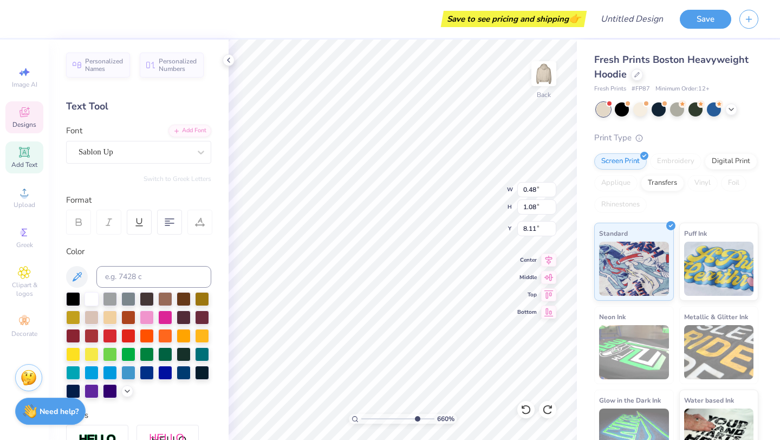
click at [416, 417] on input "range" at bounding box center [397, 419] width 73 height 10
type textarea "RID"
type input "0.52"
type input "1.14"
type input "8.08"
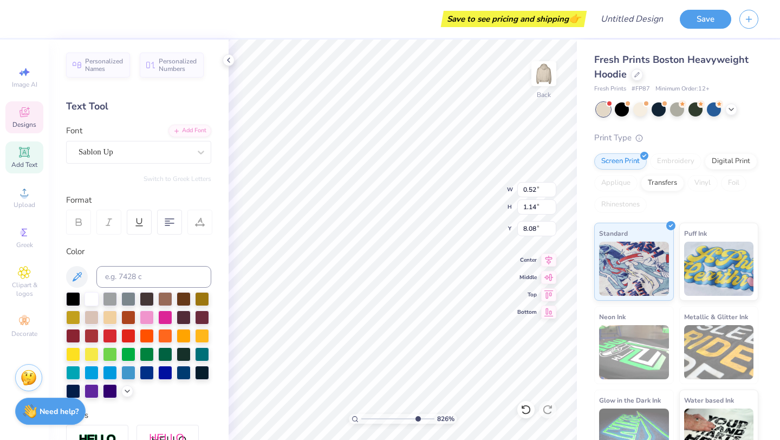
type textarea "h"
type textarea "ER"
type input "1.11"
type input "8.11"
type textarea "FOUN"
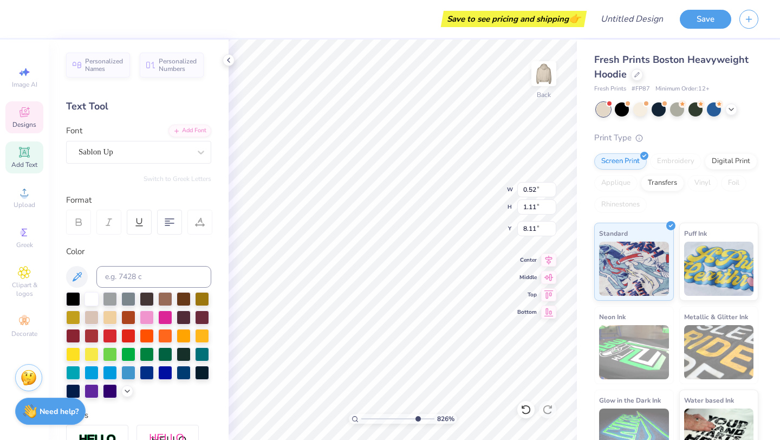
type input "4.34"
type input "1.50"
type input "7.88"
type input "0.51"
type input "0.84"
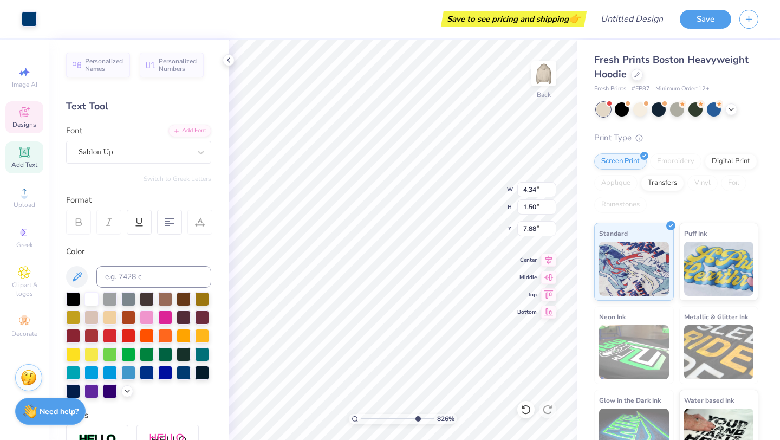
type input "8.23"
type textarea "DATION"
type input "0.51"
type input "0.87"
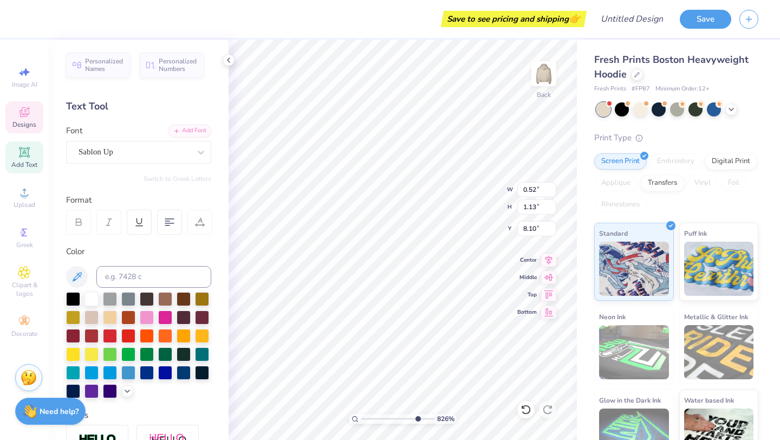
type input "8.22"
type input "0.62"
type input "1.05"
type input "8.04"
type input "0.52"
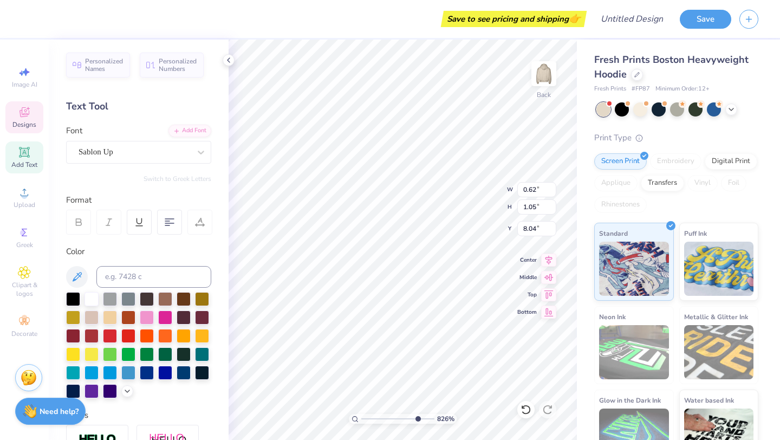
type input "1.13"
type input "8.08"
type input "15.00"
type input "4.46"
type input "3.96"
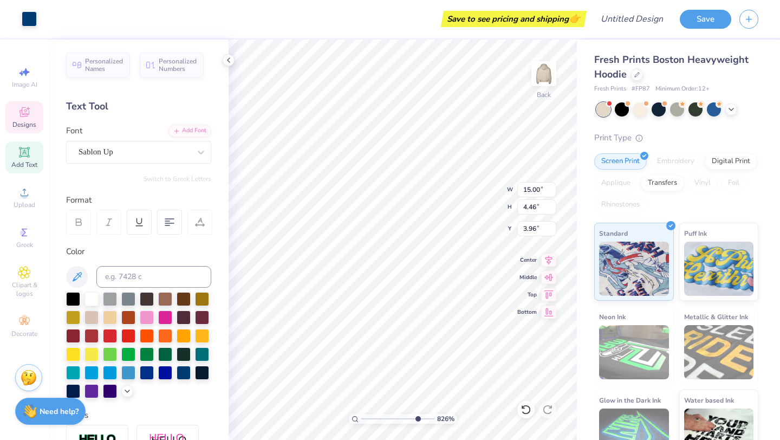
type input "0.52"
type input "1.13"
type input "8.08"
type input "0.56"
type input "1.22"
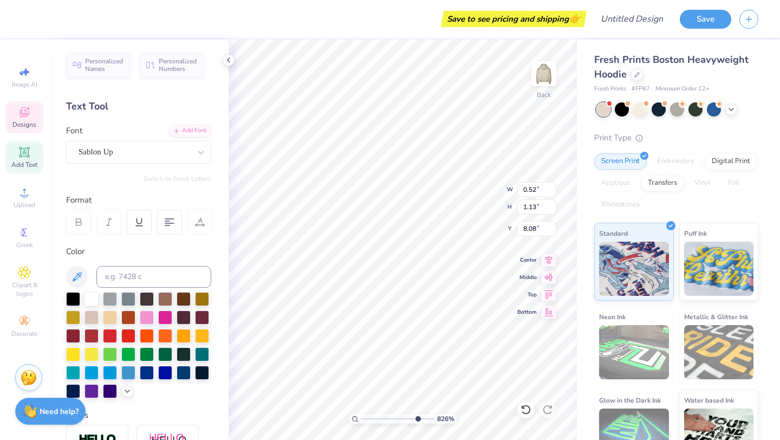
type input "8.00"
type input "0.51"
type input "1.14"
type input "8.08"
type input "0.48"
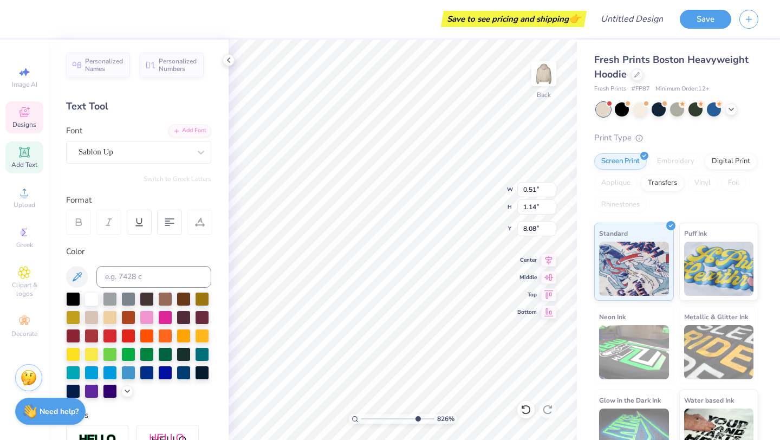
type input "1.08"
type input "8.11"
type input "0.51"
type input "1.14"
type input "8.08"
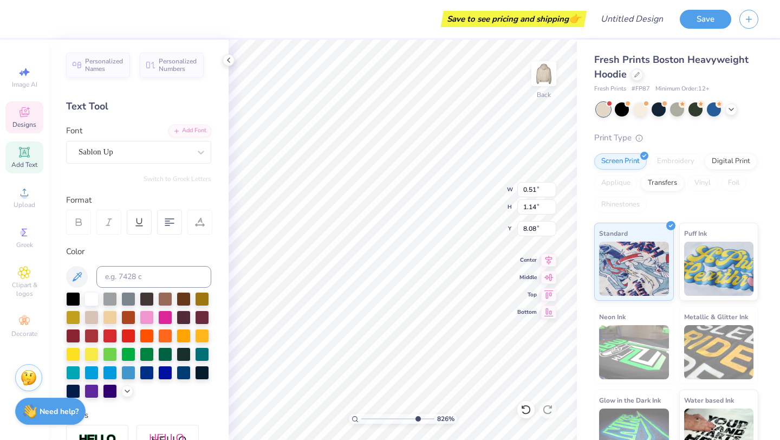
type input "0.55"
type input "1.25"
type input "7.97"
type input "0.48"
type input "1.08"
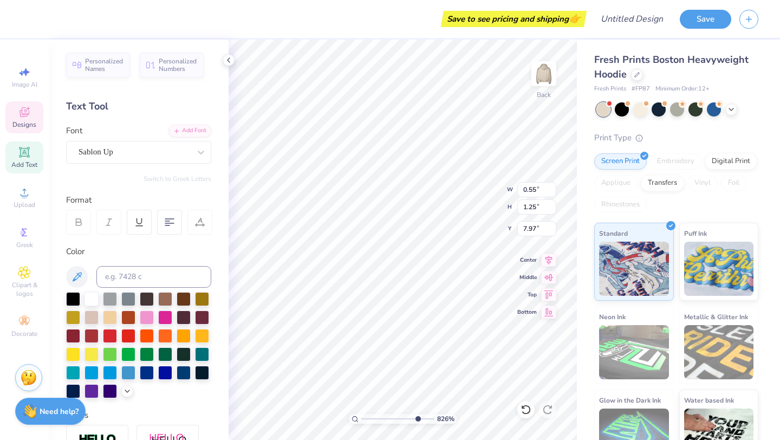
type input "8.11"
type input "0.53"
type input "1.20"
type input "7.99"
type input "1.07"
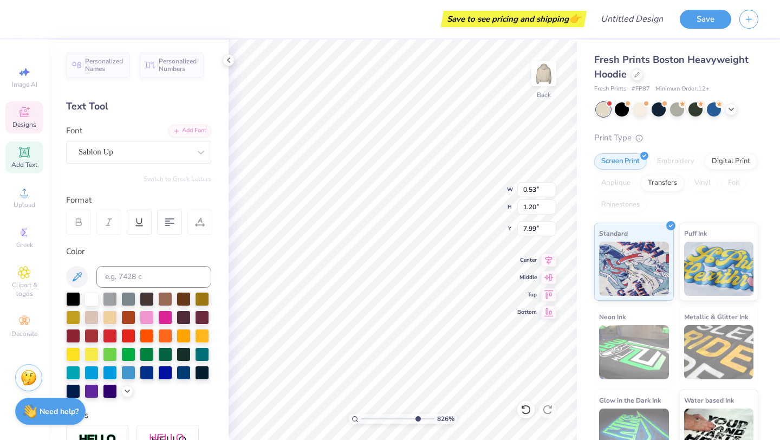
type input "1.03"
type input "8.14"
type input "1.14"
type input "1.10"
type input "8.07"
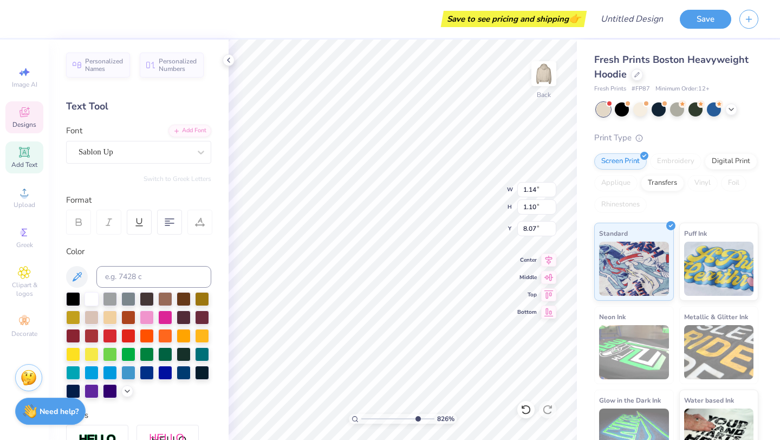
type input "1.10"
type input "1.06"
type input "8.11"
type input "0.53"
type input "1.20"
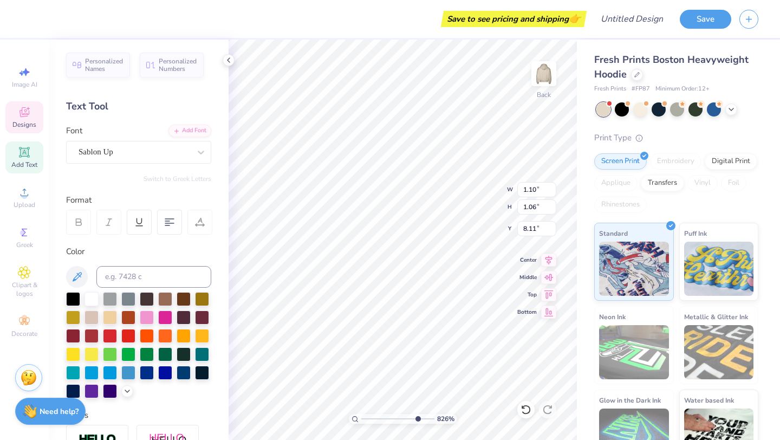
type input "7.97"
type input "0.55"
type input "1.25"
type input "0.56"
type input "1.22"
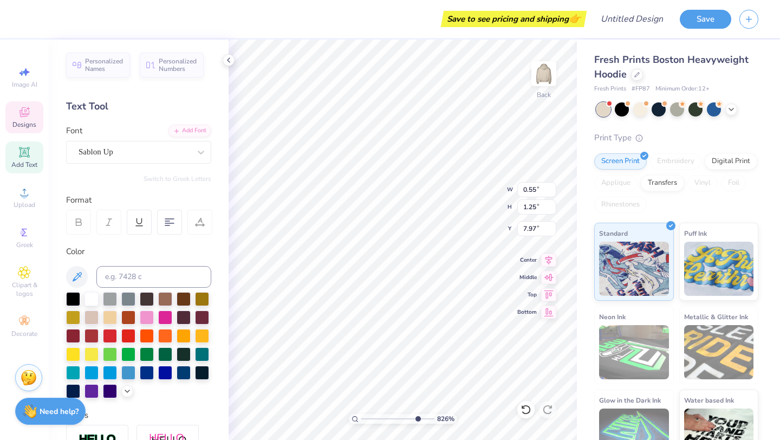
type input "8.00"
drag, startPoint x: 420, startPoint y: 418, endPoint x: 362, endPoint y: 403, distance: 59.7
click at [362, 414] on input "range" at bounding box center [397, 419] width 73 height 10
type input "3.1"
drag, startPoint x: 368, startPoint y: 415, endPoint x: 377, endPoint y: 414, distance: 9.2
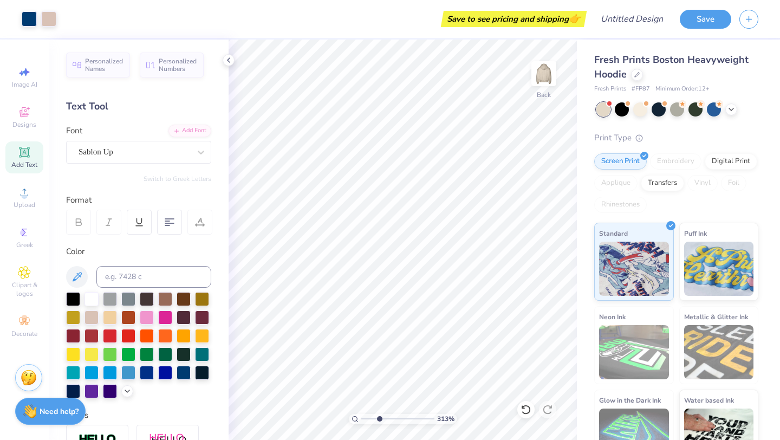
click at [378, 415] on input "range" at bounding box center [397, 419] width 73 height 10
type input "8.04"
type input "0.62"
type input "1.05"
type input "8.13"
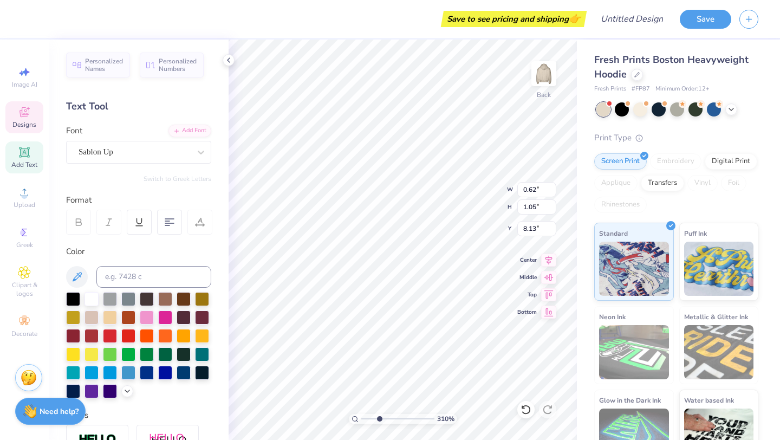
type input "0.56"
type input "1.22"
type input "8.04"
type input "0.62"
type input "1.05"
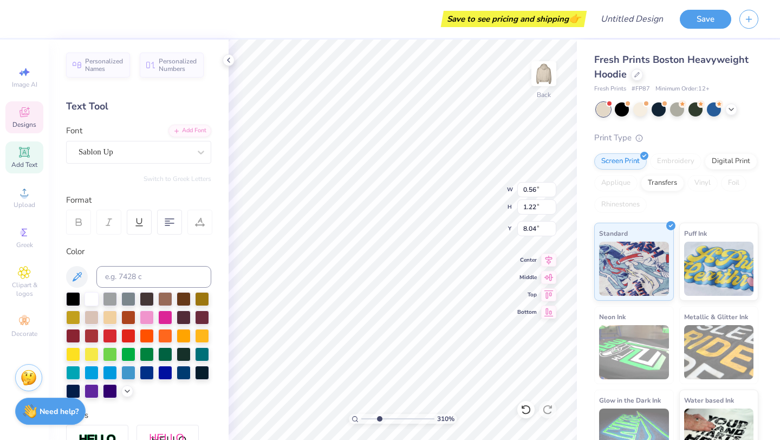
type input "8.09"
click at [492, 201] on div "310 % Back W 0.62 0.62 " H 1.05 1.05 " Y 8.09 8.09 " Center Middle Top Bottom" at bounding box center [402, 240] width 348 height 400
click at [477, 192] on div "310 % Back W 0.62 0.62 " H 1.05 1.05 " Y 8.09 8.09 " Center Middle Top Bottom" at bounding box center [402, 240] width 348 height 400
drag, startPoint x: 392, startPoint y: 417, endPoint x: 363, endPoint y: 412, distance: 29.6
type input "1"
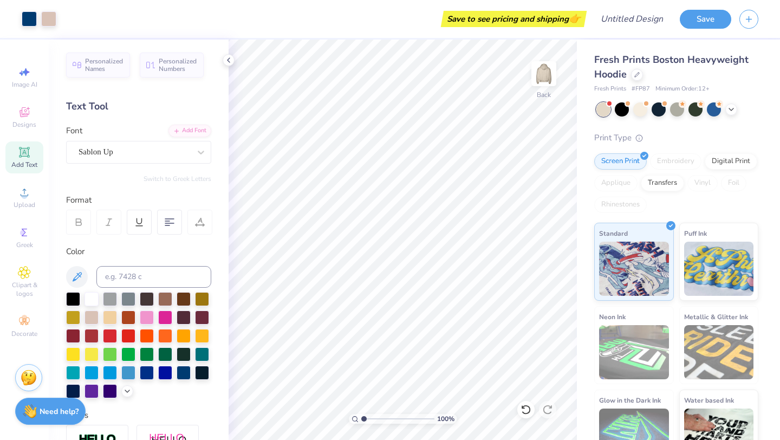
click at [363, 414] on input "range" at bounding box center [397, 419] width 73 height 10
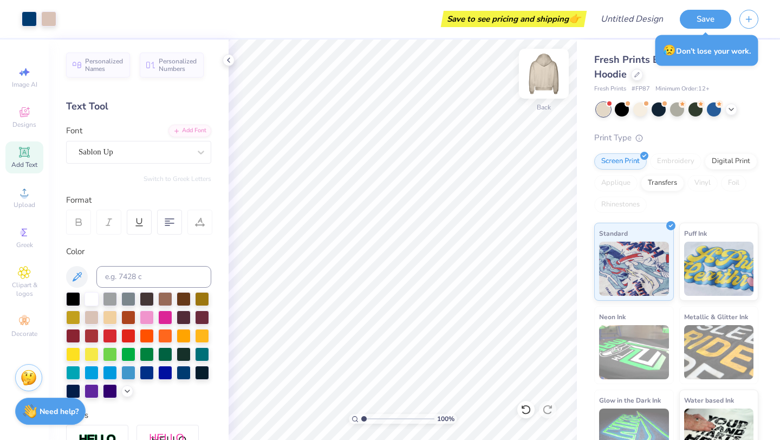
click at [542, 75] on img at bounding box center [543, 73] width 43 height 43
click at [29, 118] on icon at bounding box center [24, 112] width 13 height 13
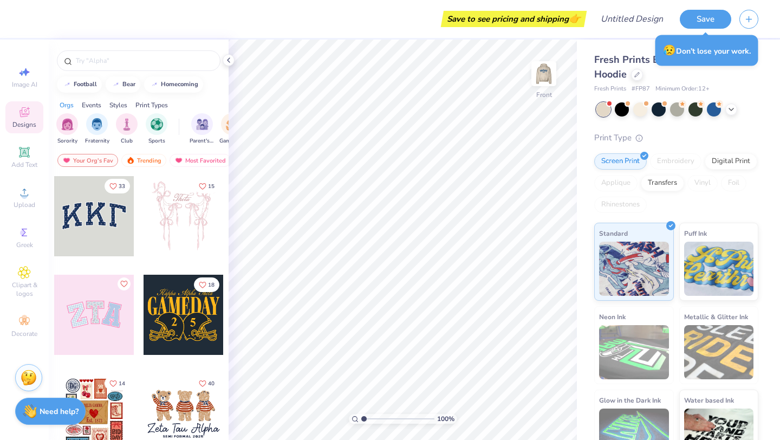
click at [109, 46] on div at bounding box center [139, 58] width 180 height 37
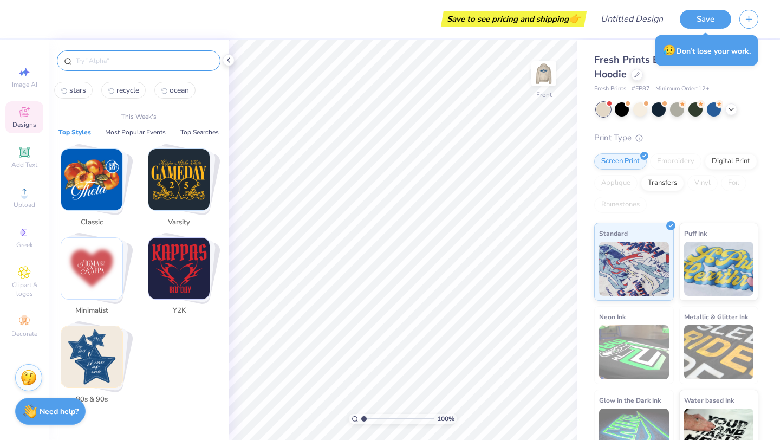
click at [109, 57] on input "text" at bounding box center [144, 60] width 139 height 11
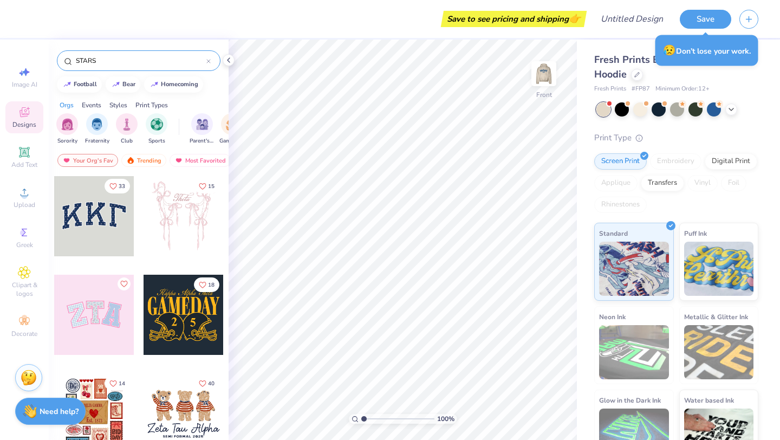
type input "STARS"
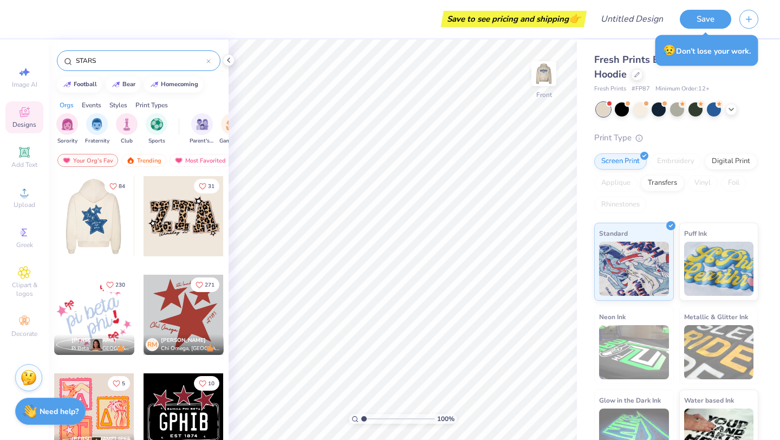
click at [103, 222] on div at bounding box center [94, 216] width 80 height 80
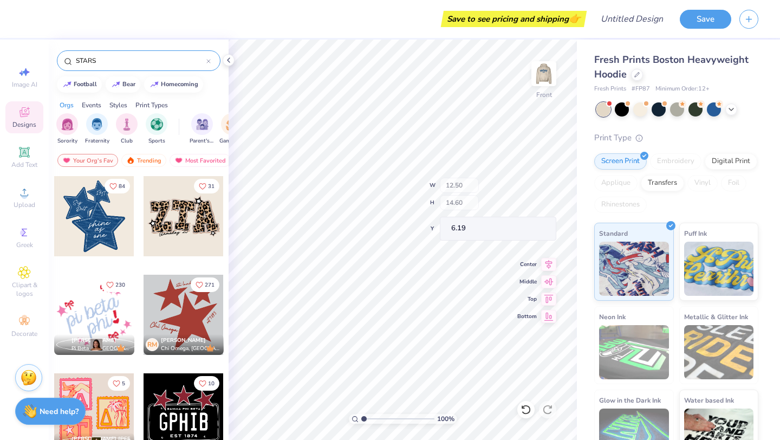
type input "6.19"
click at [198, 314] on div at bounding box center [183, 314] width 80 height 80
type input "7.62"
click at [30, 20] on div at bounding box center [29, 17] width 15 height 15
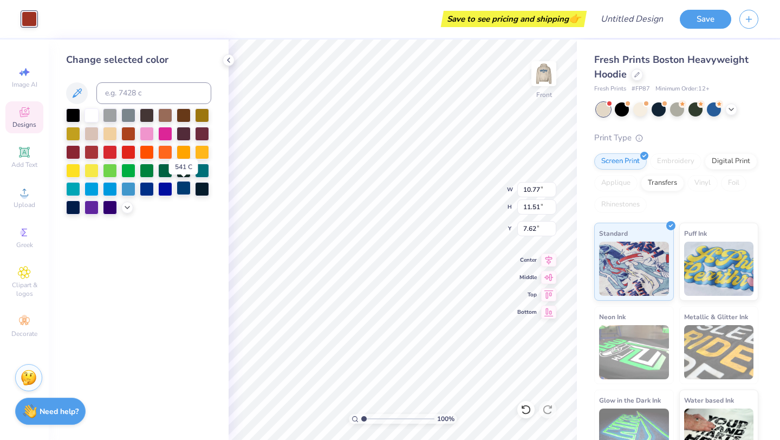
click at [182, 186] on div at bounding box center [183, 188] width 14 height 14
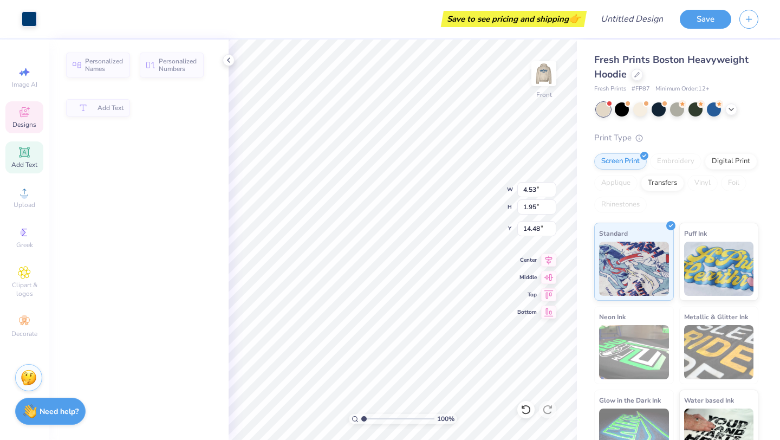
type input "4.53"
type input "1.95"
type input "14.48"
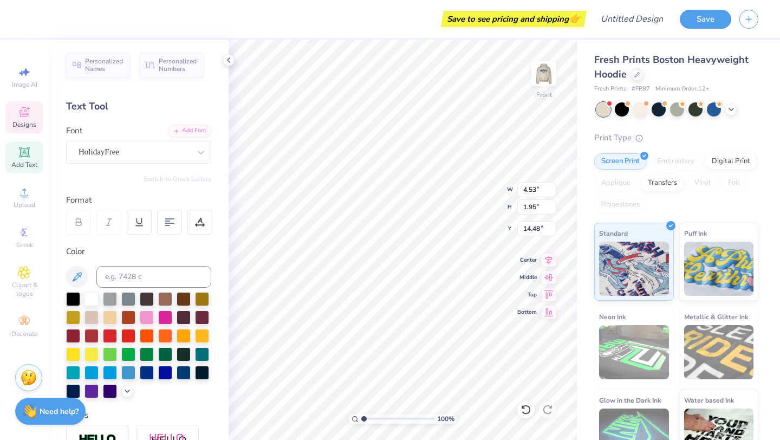
type textarea "C"
type textarea "surfrider"
type input "1.47"
type input "1.98"
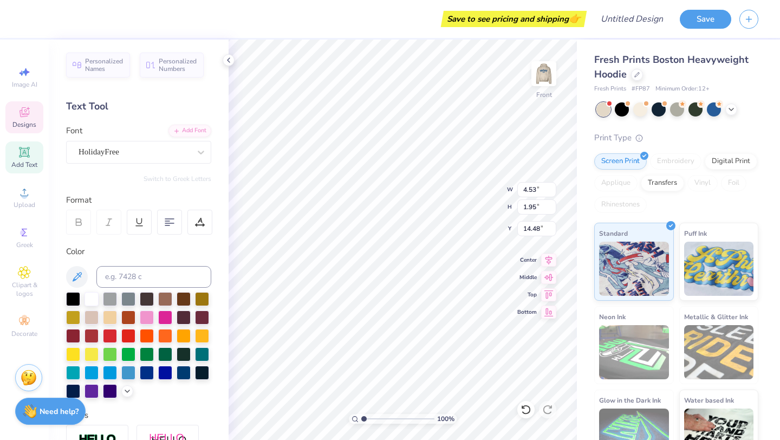
type input "12.76"
type textarea "est 1984"
type input "3.12"
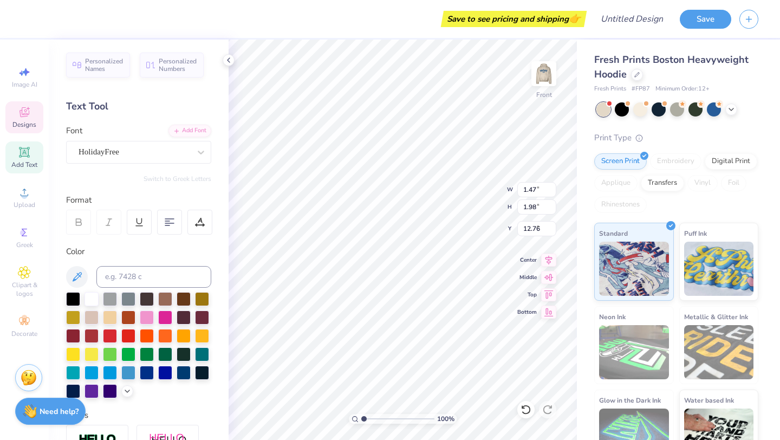
type input "1.22"
type input "7.77"
type textarea "i"
drag, startPoint x: 537, startPoint y: 71, endPoint x: 600, endPoint y: 19, distance: 81.5
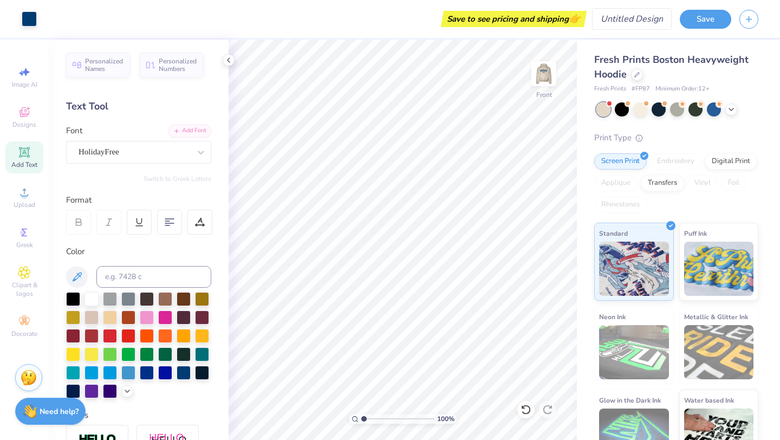
click at [537, 71] on img at bounding box center [544, 74] width 22 height 22
drag, startPoint x: 366, startPoint y: 420, endPoint x: 393, endPoint y: 420, distance: 26.5
click at [394, 420] on input "range" at bounding box center [397, 419] width 73 height 10
drag, startPoint x: 397, startPoint y: 414, endPoint x: 365, endPoint y: 414, distance: 32.5
click at [364, 414] on input "range" at bounding box center [397, 419] width 73 height 10
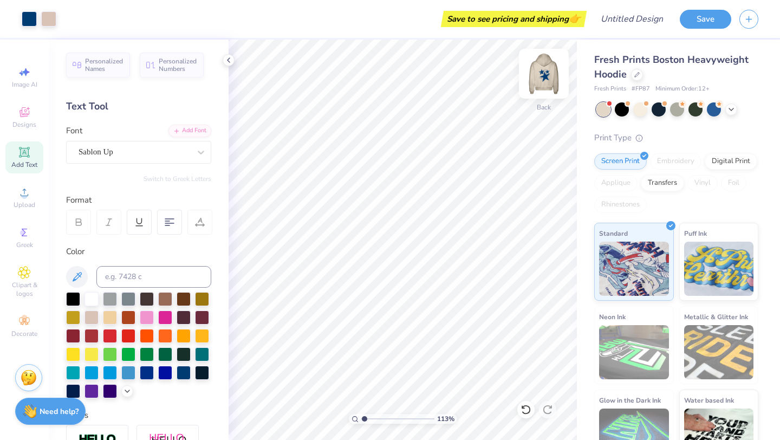
click at [550, 78] on img at bounding box center [543, 73] width 43 height 43
click at [544, 82] on img at bounding box center [543, 73] width 43 height 43
click at [16, 112] on div "Designs" at bounding box center [24, 117] width 38 height 32
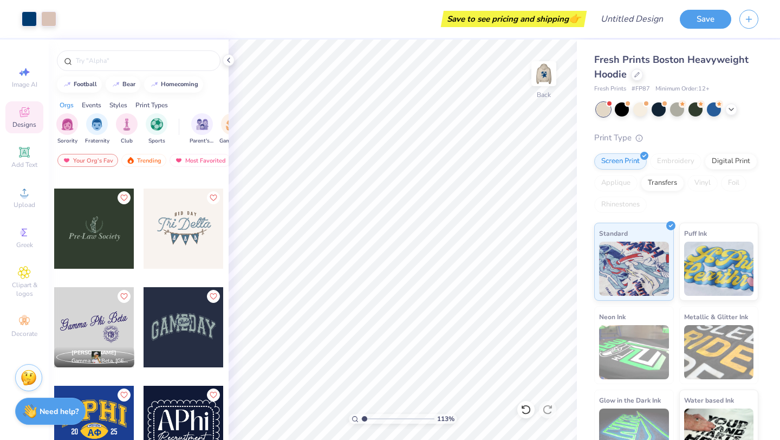
scroll to position [2860, 0]
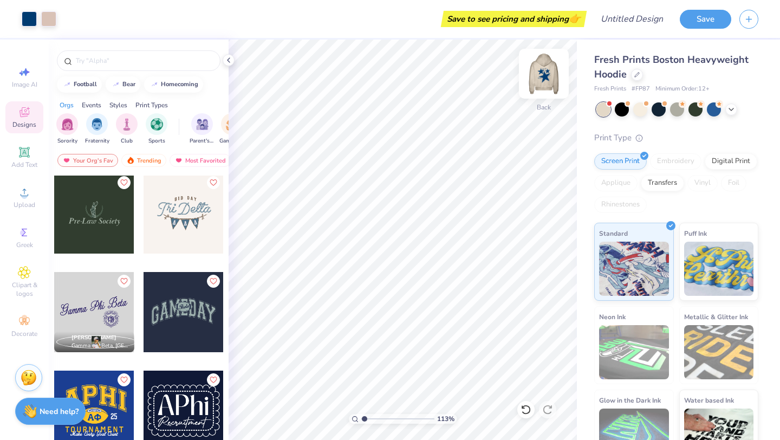
click at [533, 81] on img at bounding box center [543, 73] width 43 height 43
